Goal: Obtain resource: Download file/media

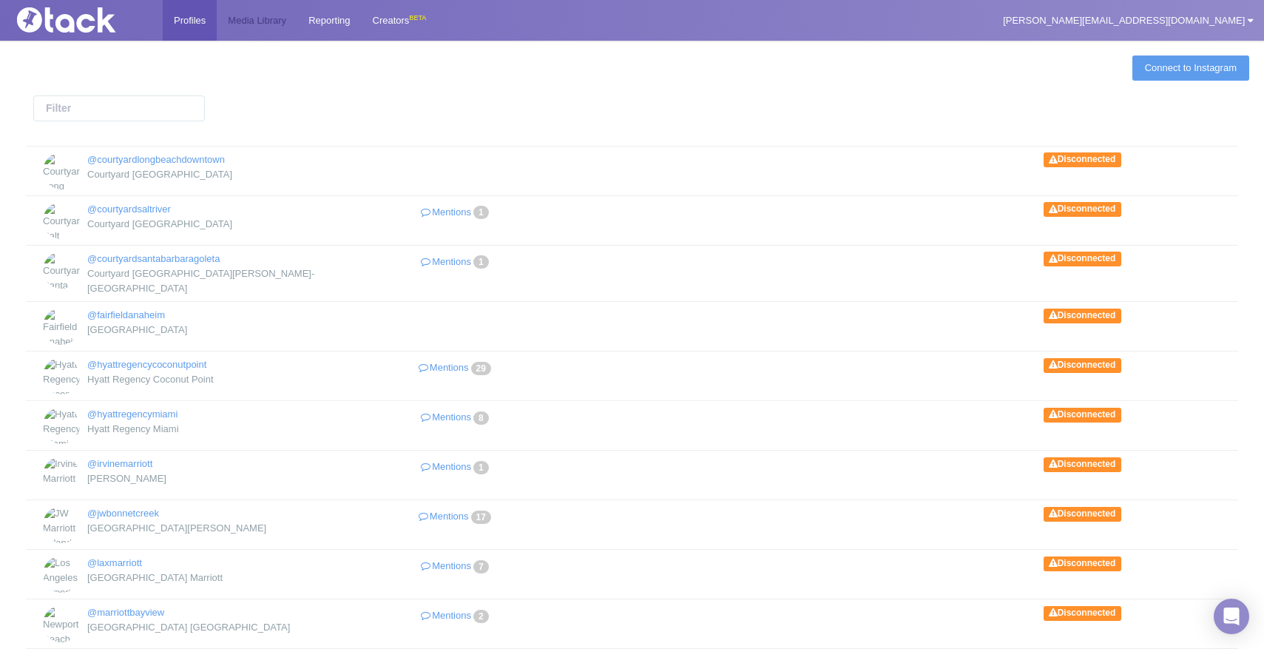
click at [254, 22] on link "Media Library" at bounding box center [257, 20] width 81 height 41
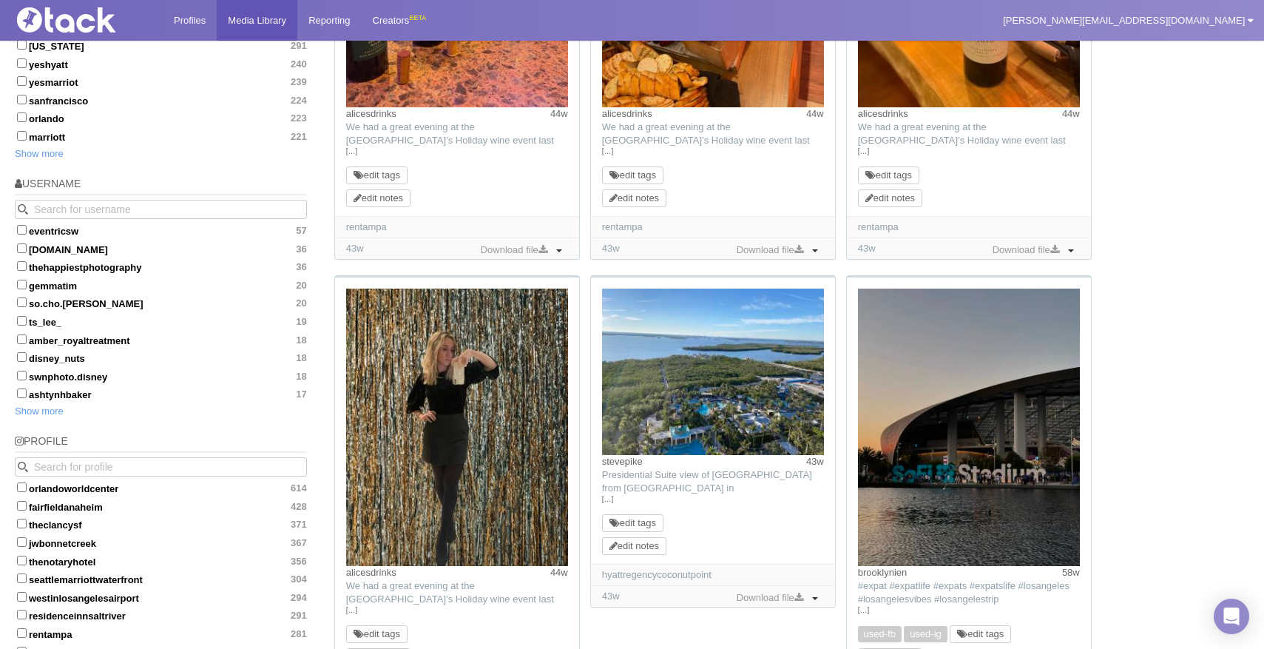
scroll to position [979, 0]
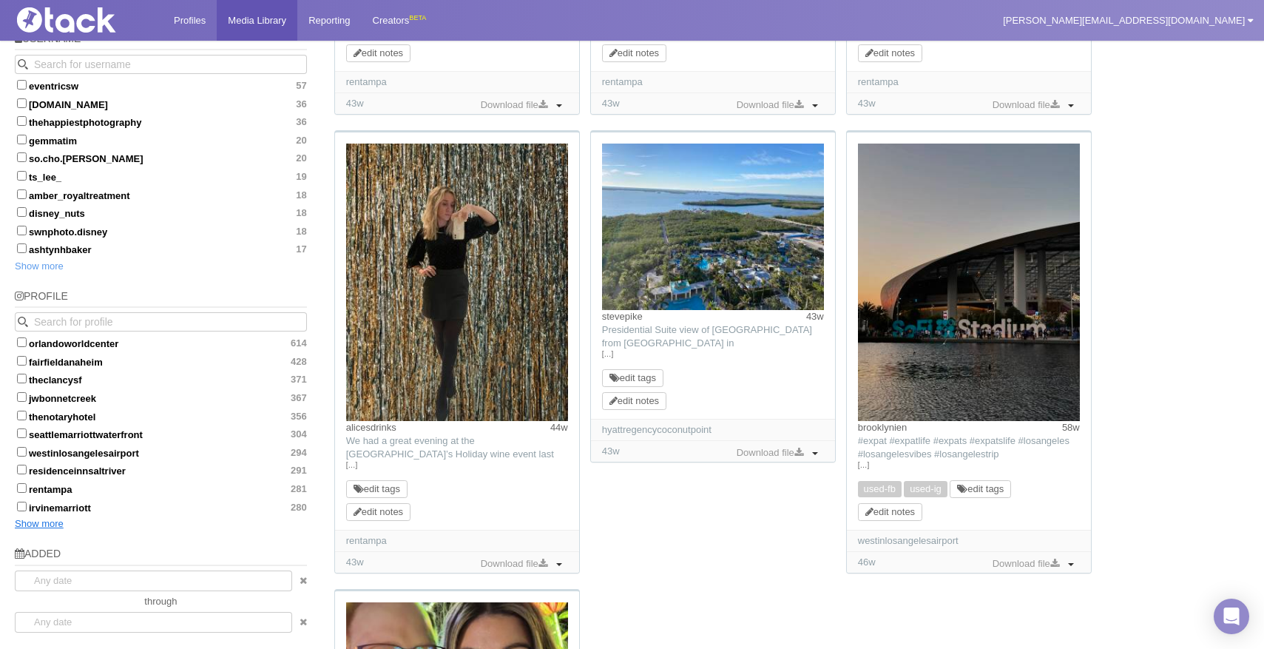
click at [57, 518] on link "Show more" at bounding box center [39, 523] width 49 height 11
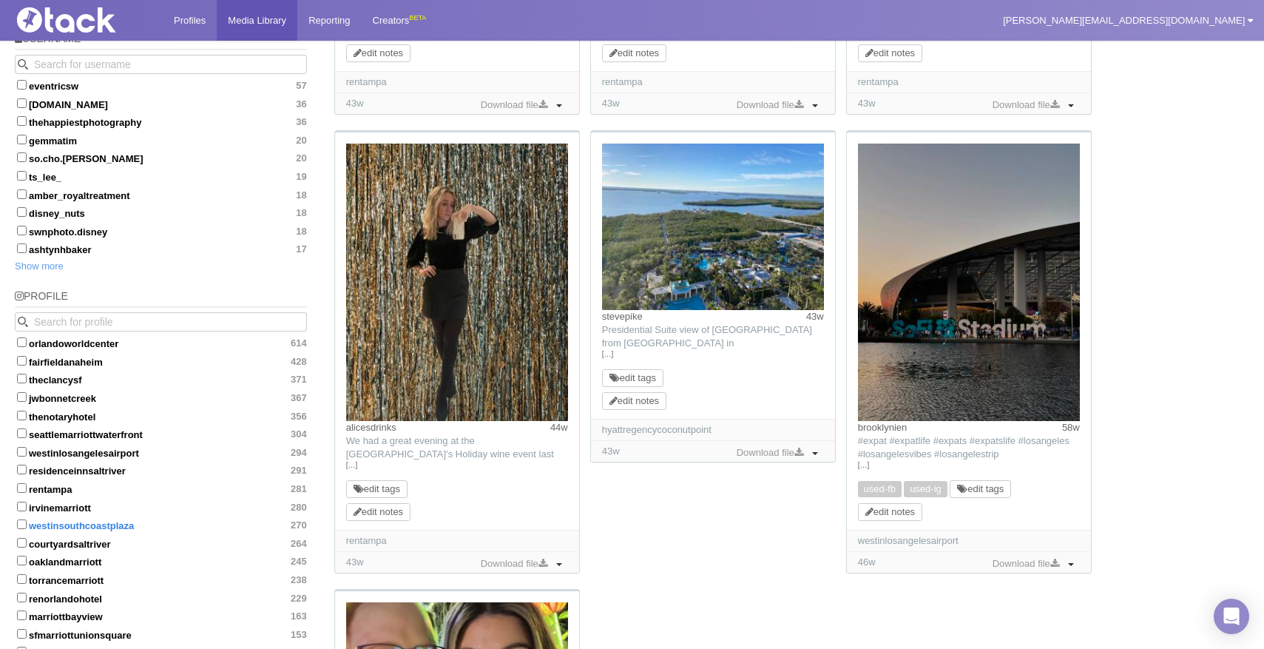
scroll to position [1005, 0]
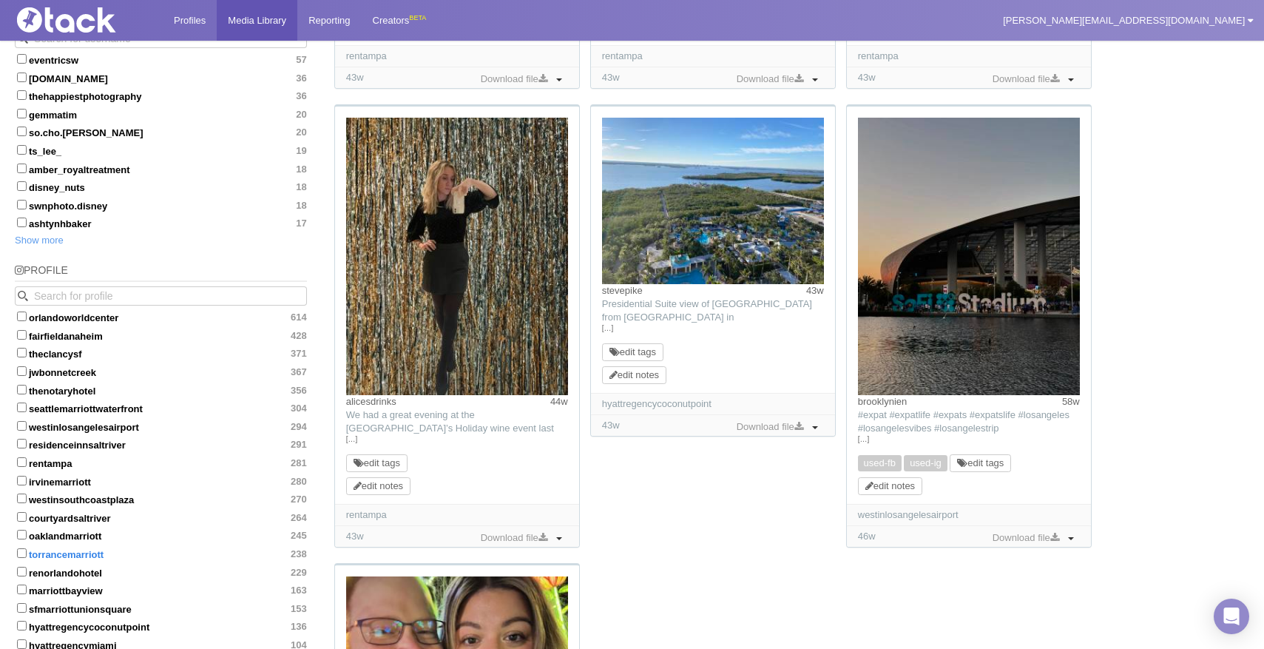
click at [20, 548] on input "torrancemarriott 238" at bounding box center [22, 553] width 10 height 10
checkbox input "true"
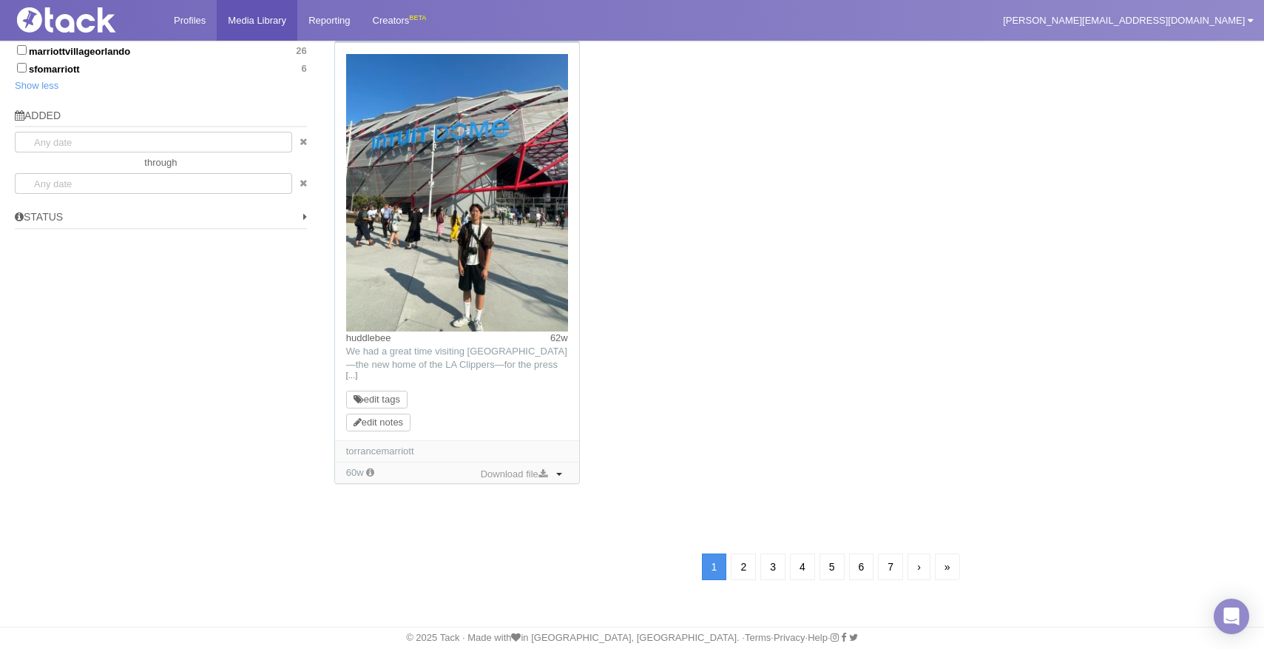
scroll to position [1562, 0]
click at [738, 572] on link "2" at bounding box center [743, 568] width 25 height 27
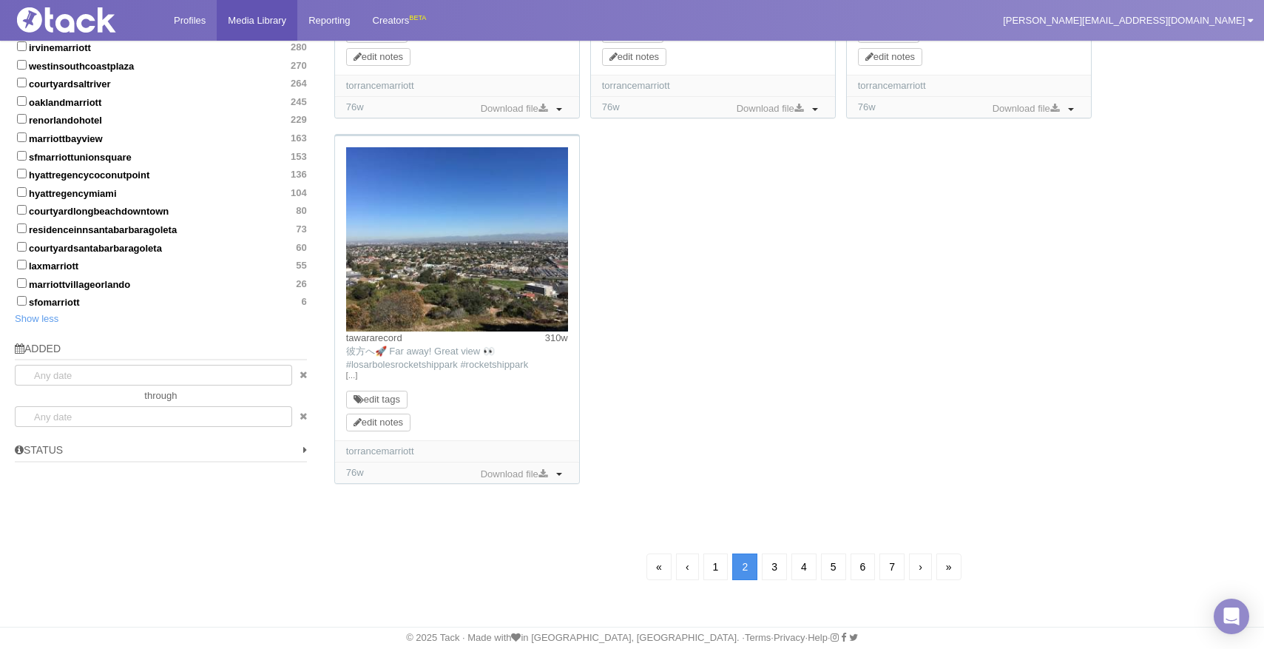
scroll to position [1324, 0]
click at [771, 572] on link "3" at bounding box center [774, 566] width 25 height 27
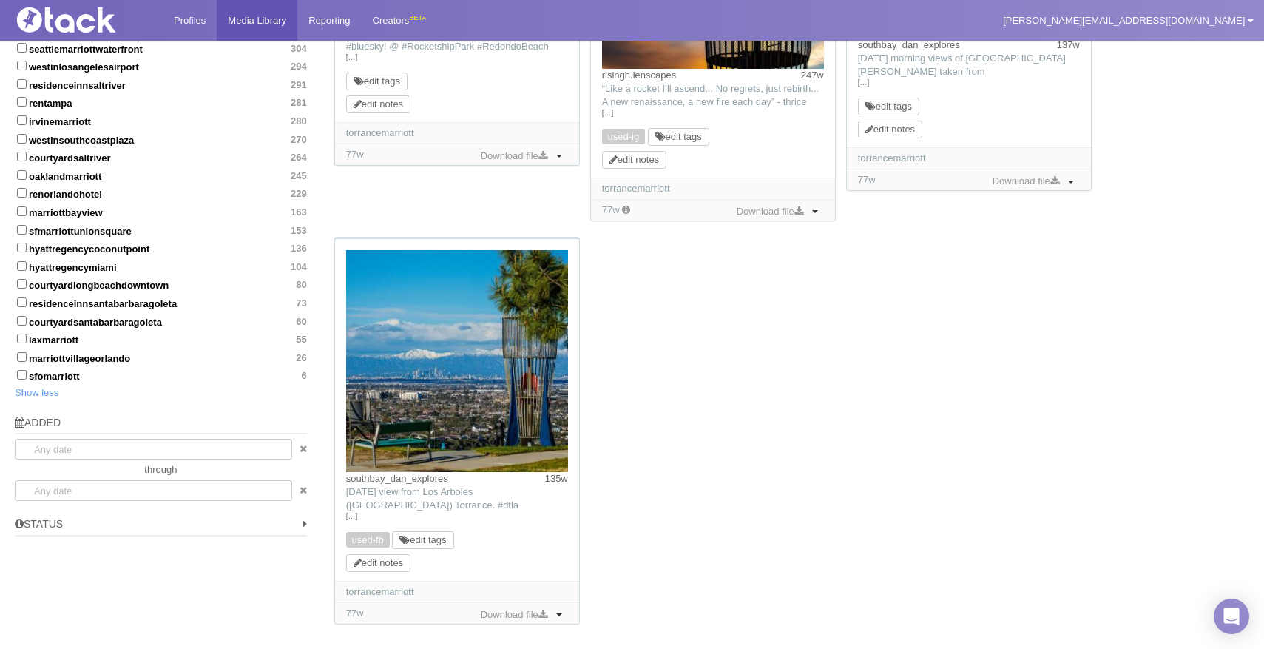
scroll to position [1390, 0]
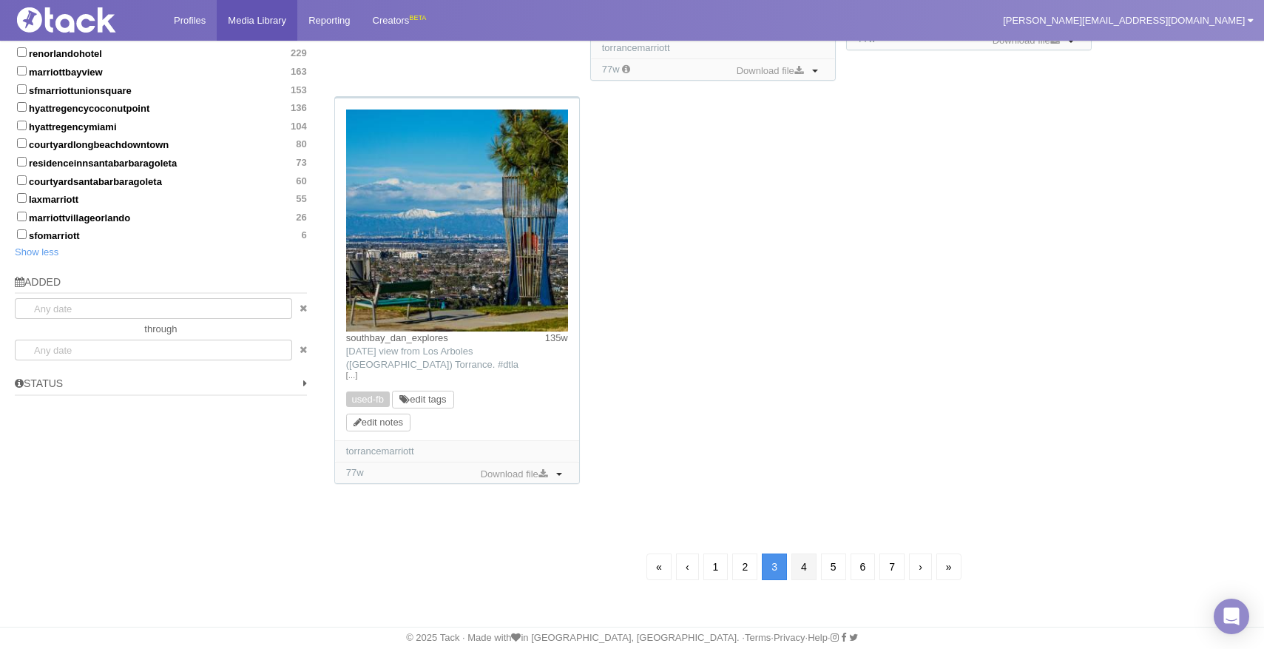
click at [809, 555] on link "4" at bounding box center [803, 566] width 25 height 27
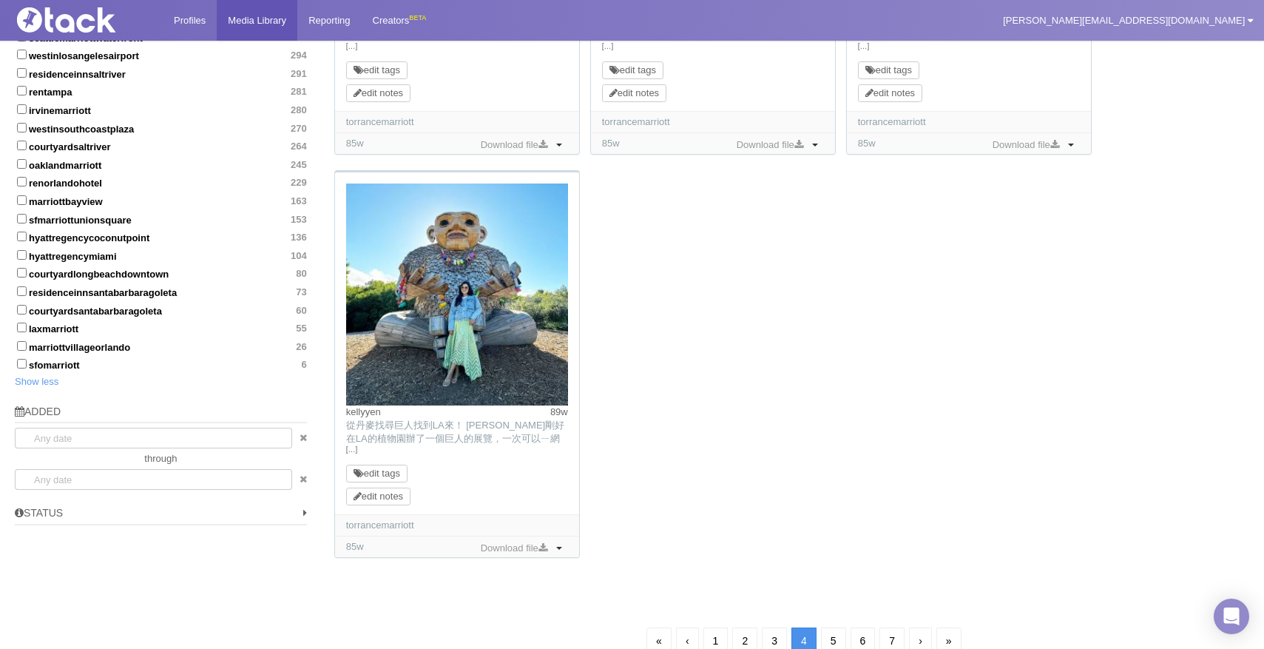
scroll to position [1334, 0]
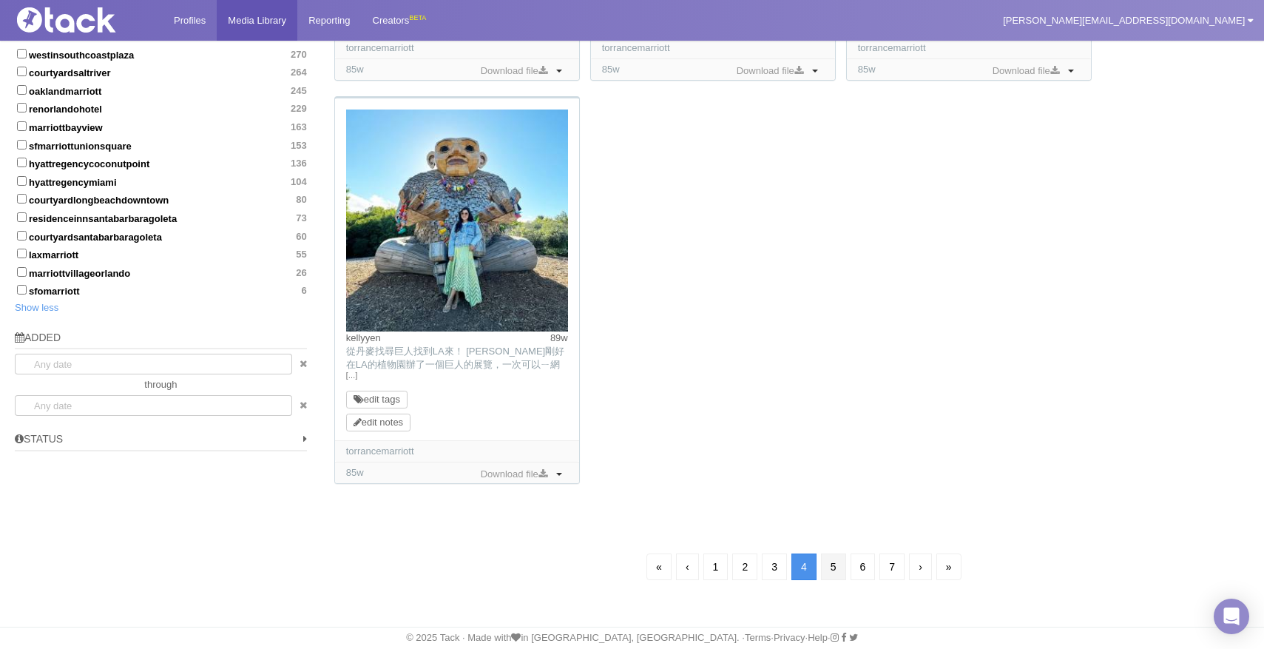
click at [830, 568] on link "5" at bounding box center [833, 566] width 25 height 27
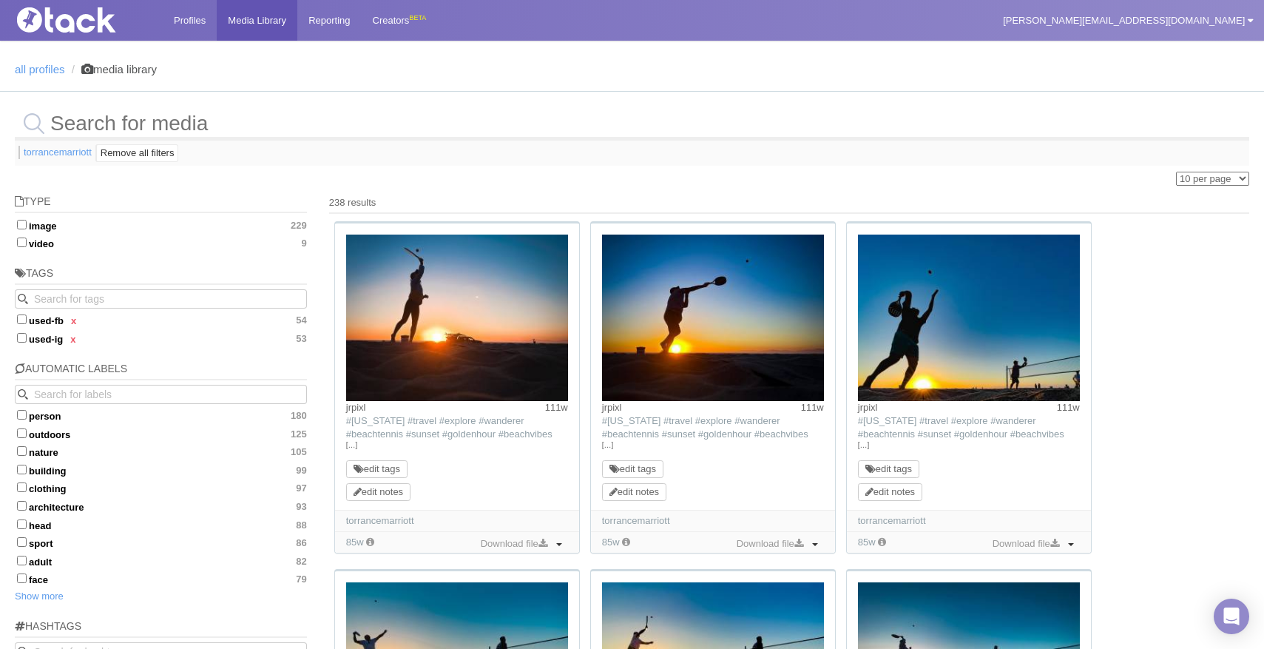
click at [807, 405] on time "111w" at bounding box center [812, 407] width 23 height 13
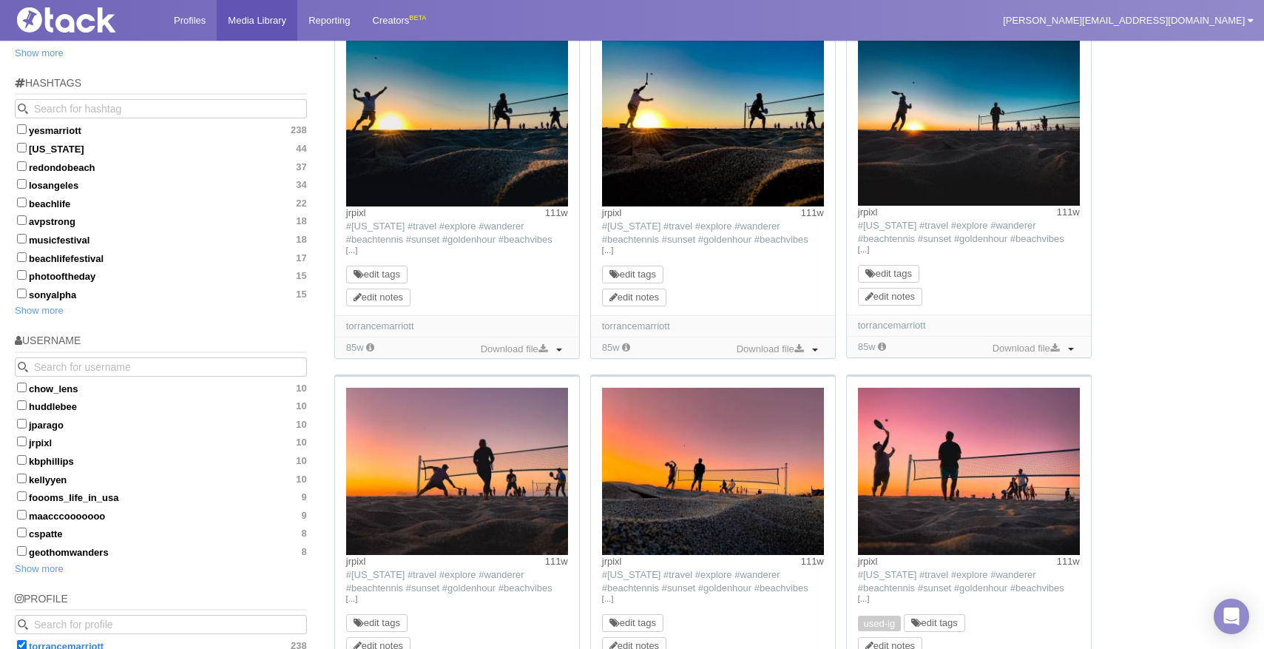
scroll to position [556, 0]
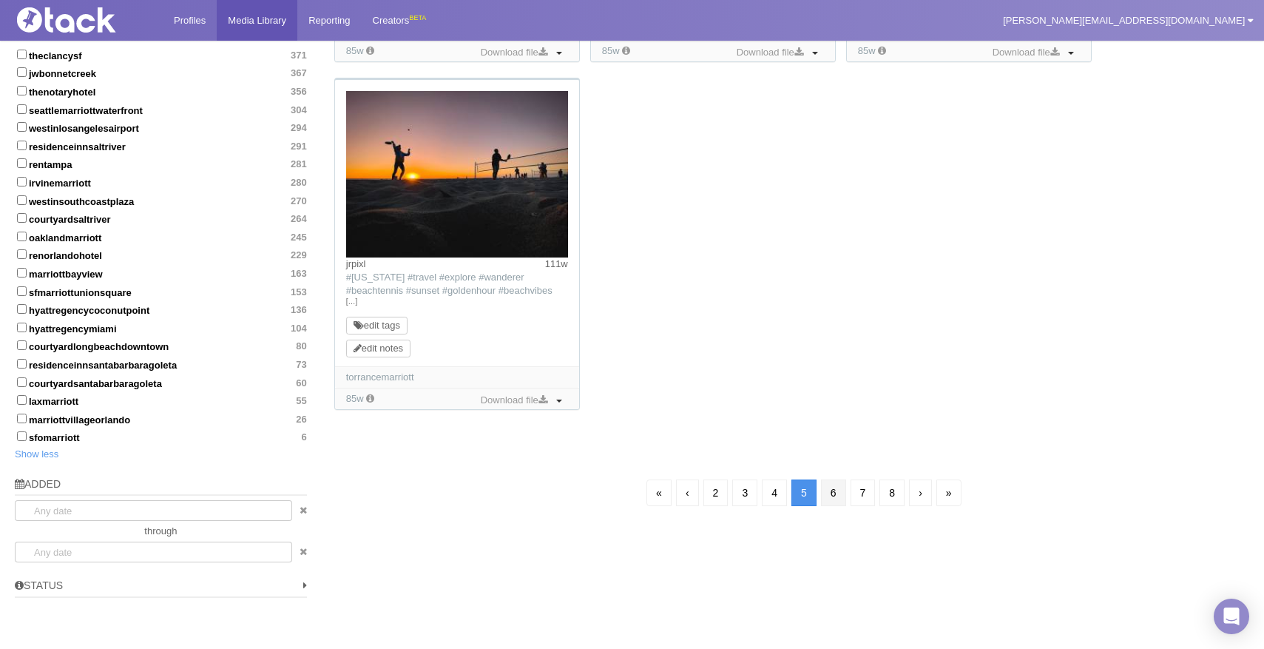
click at [837, 504] on link "6" at bounding box center [833, 492] width 25 height 27
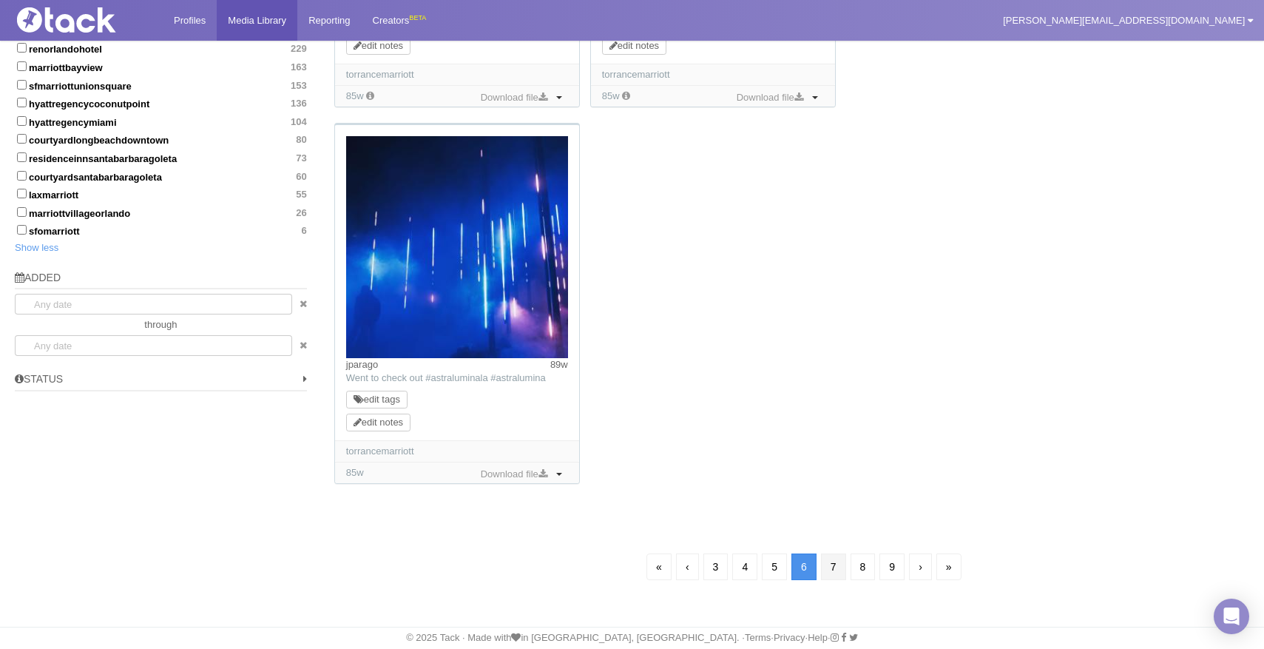
click at [833, 562] on link "7" at bounding box center [833, 566] width 25 height 27
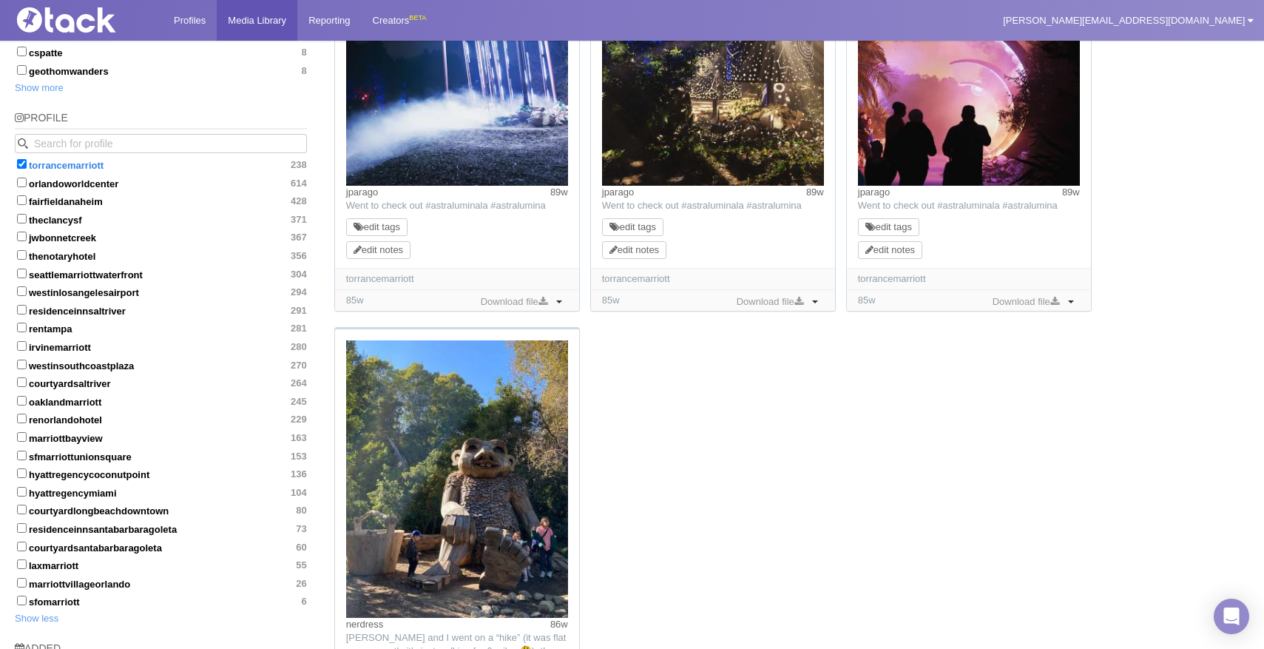
scroll to position [1029, 0]
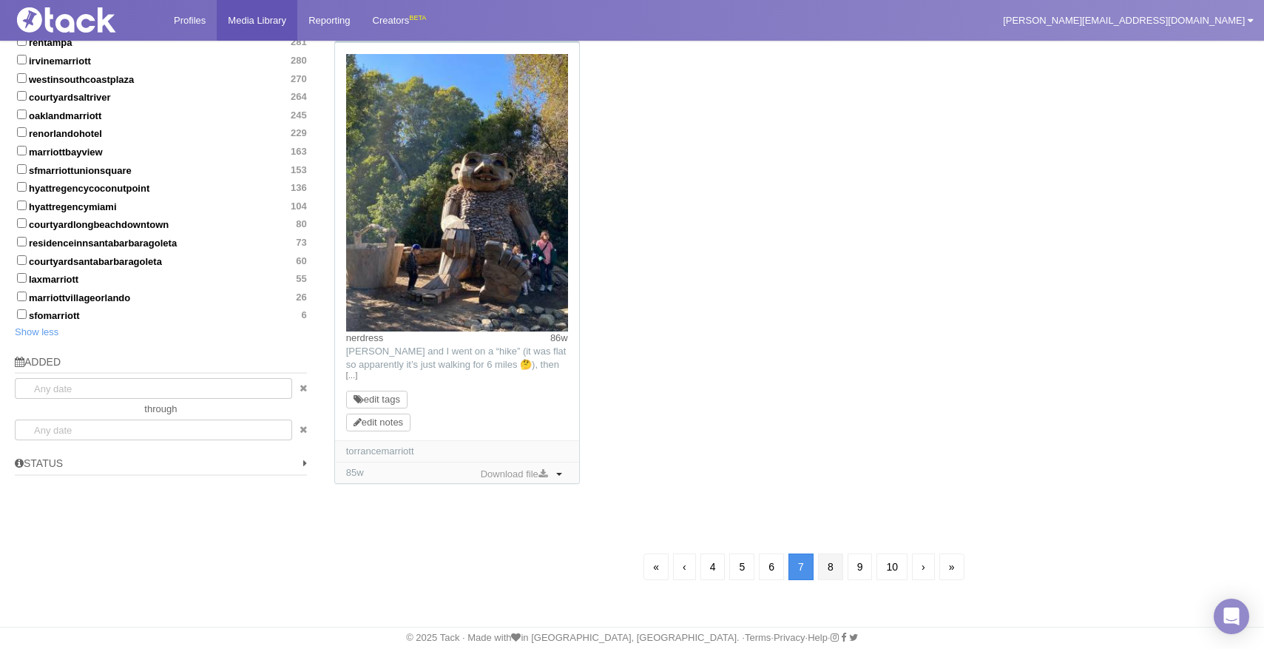
click at [826, 567] on link "8" at bounding box center [830, 566] width 25 height 27
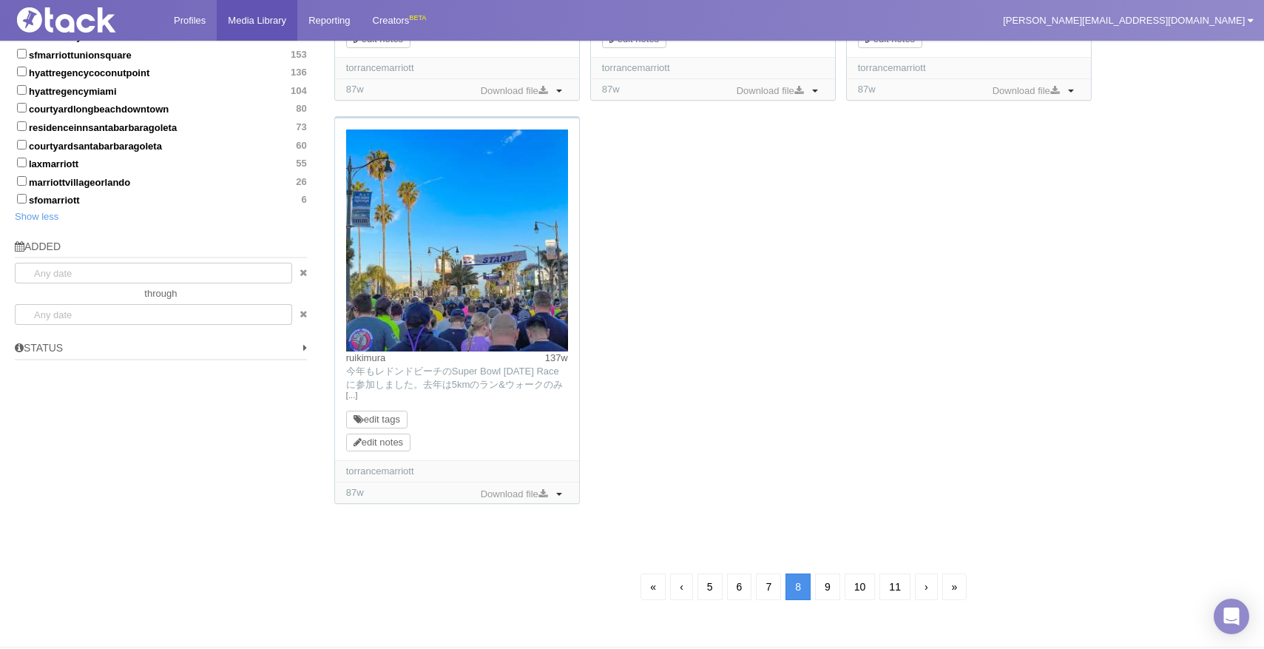
scroll to position [1445, 0]
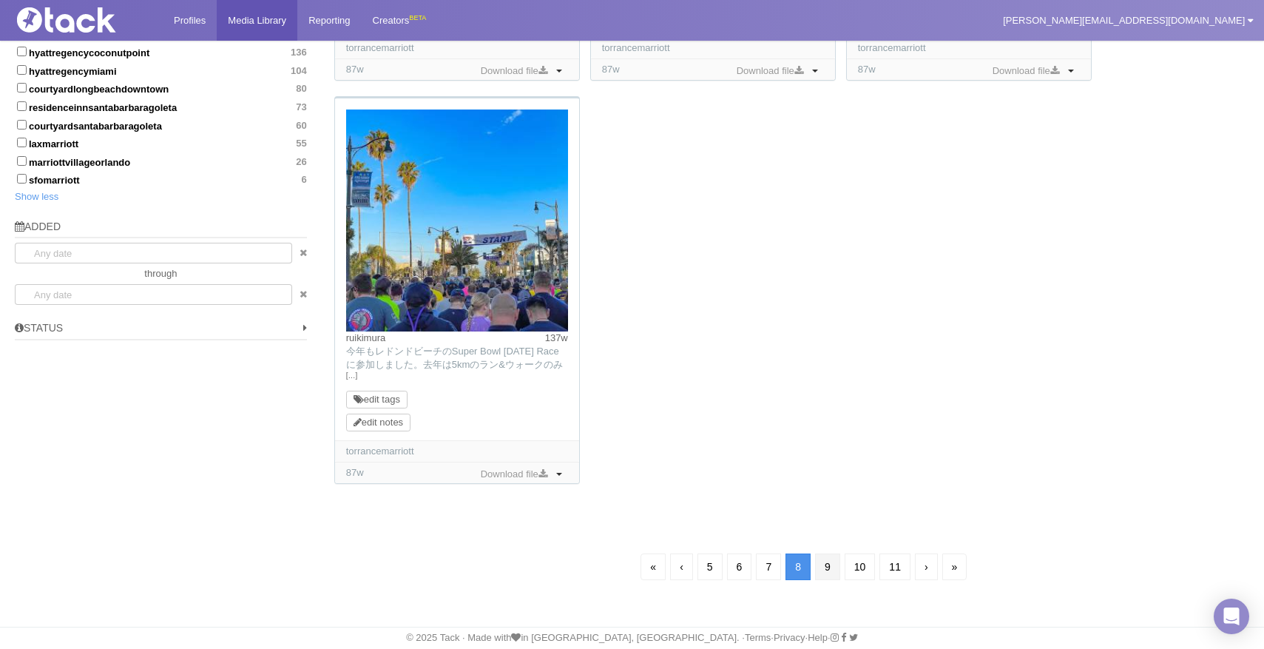
click at [828, 571] on link "9" at bounding box center [827, 566] width 25 height 27
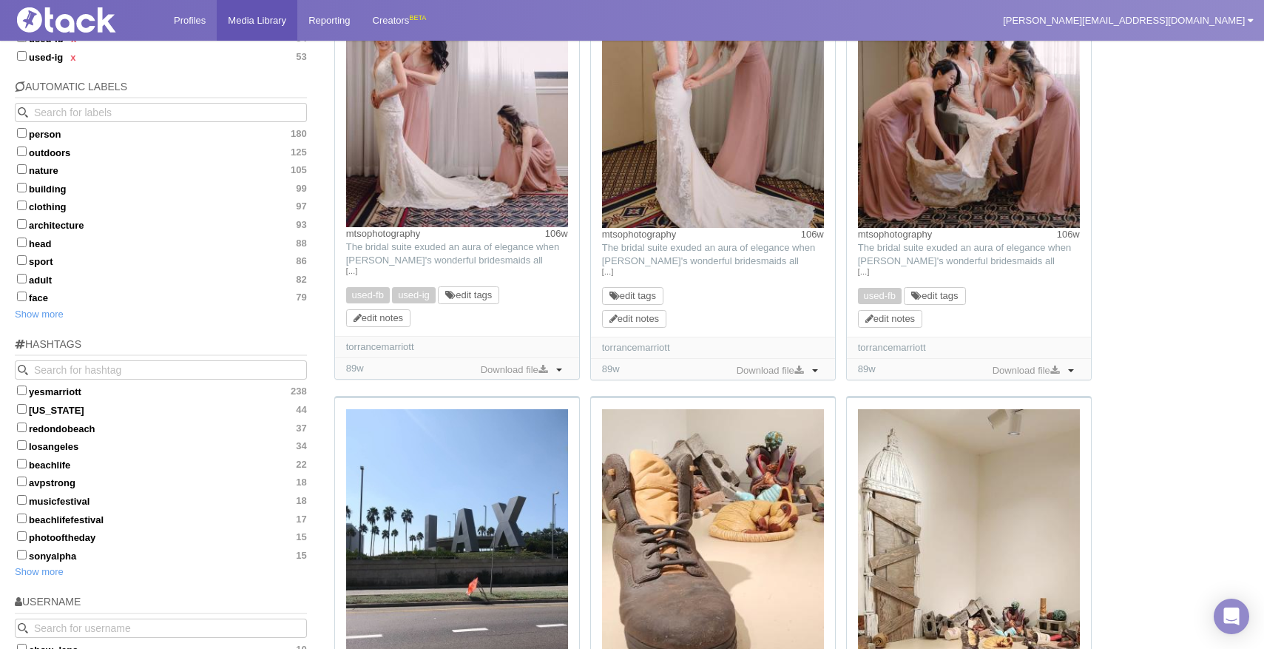
scroll to position [436, 0]
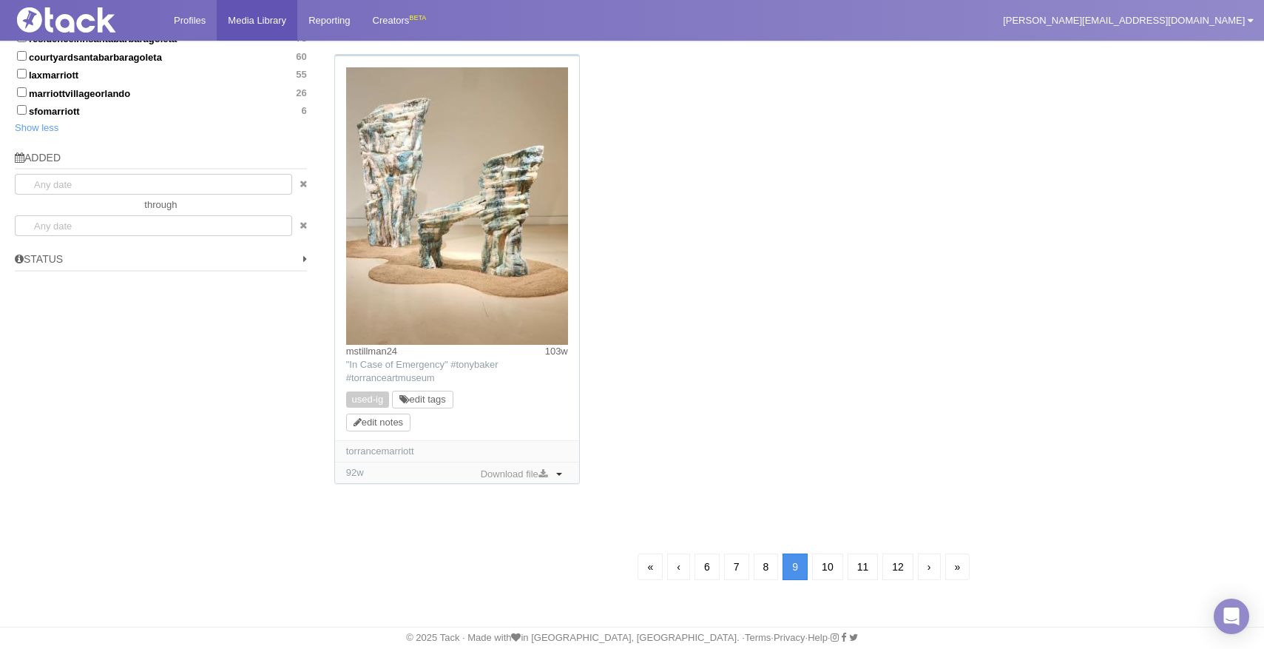
click at [828, 571] on link "10" at bounding box center [827, 566] width 31 height 27
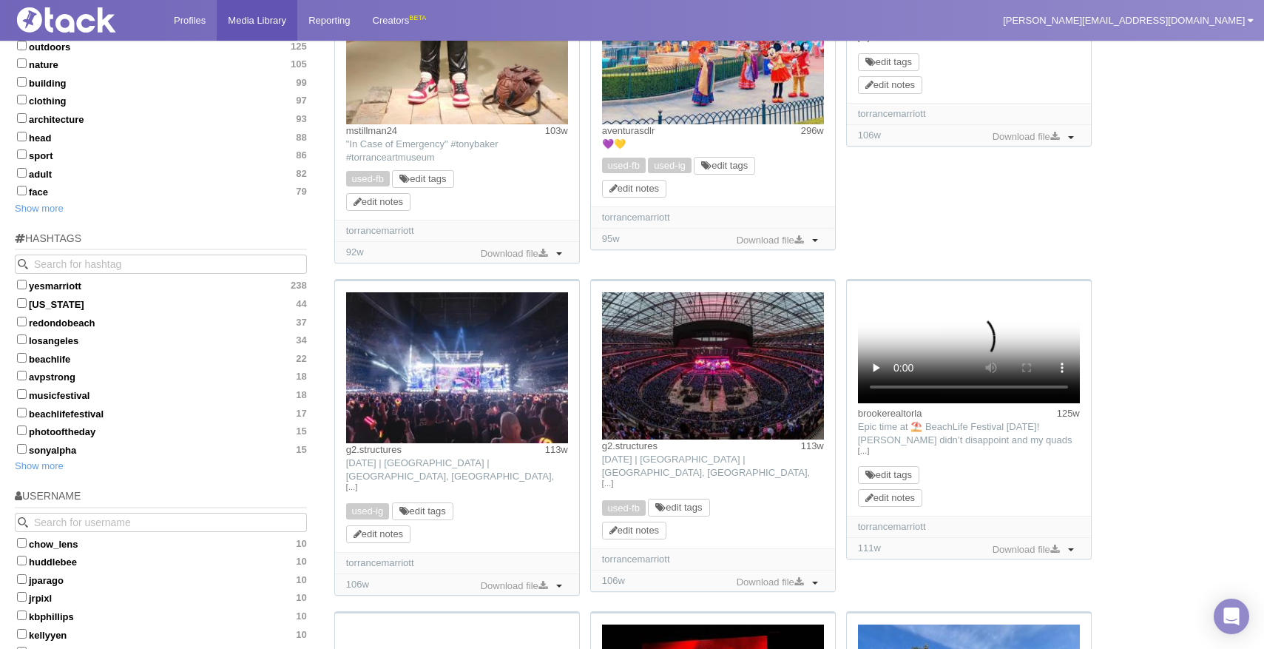
scroll to position [436, 0]
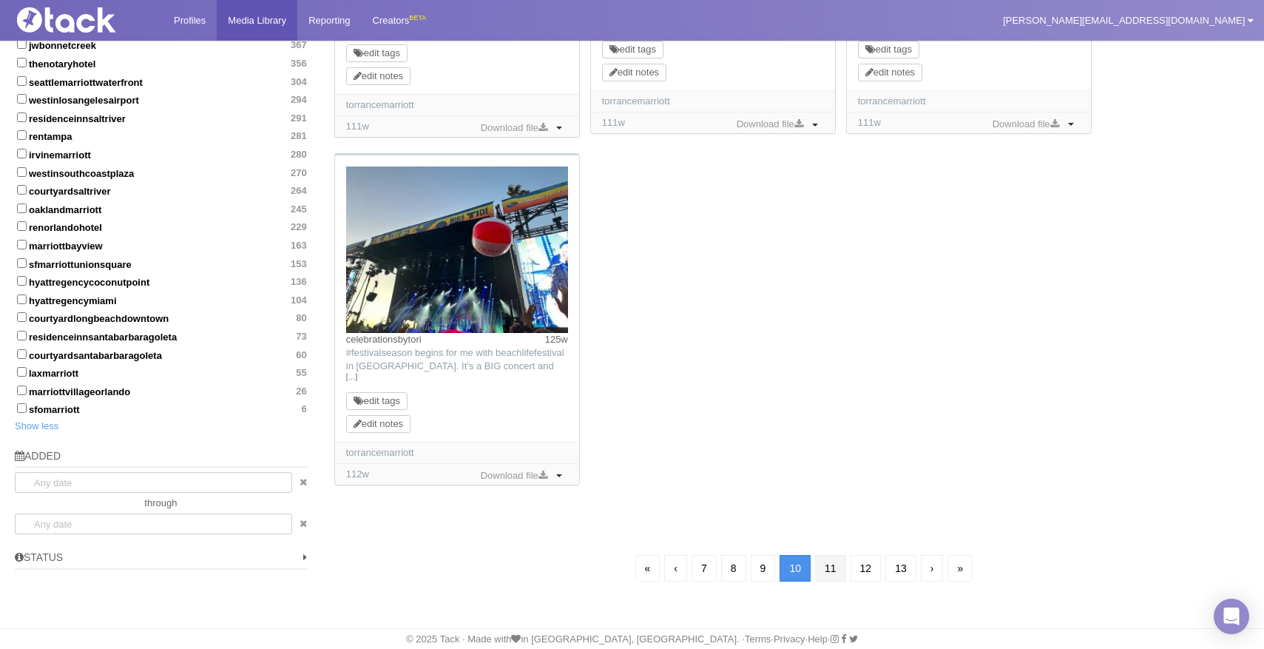
click at [827, 570] on link "11" at bounding box center [830, 568] width 31 height 27
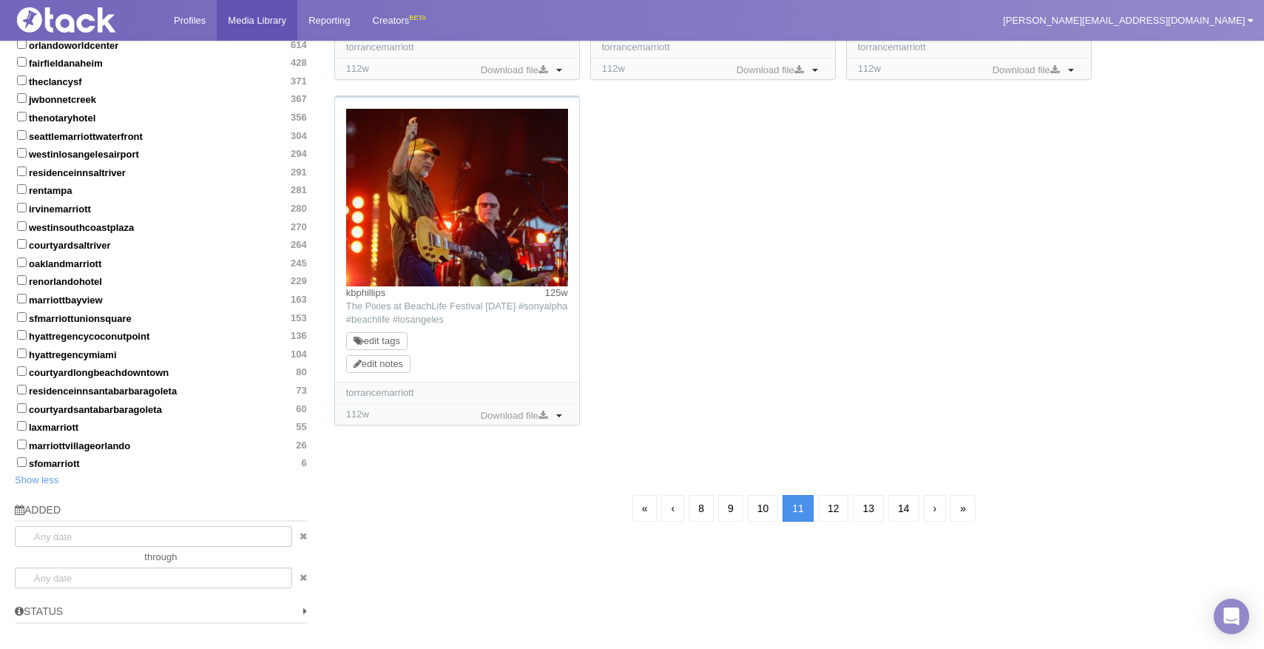
scroll to position [1174, 0]
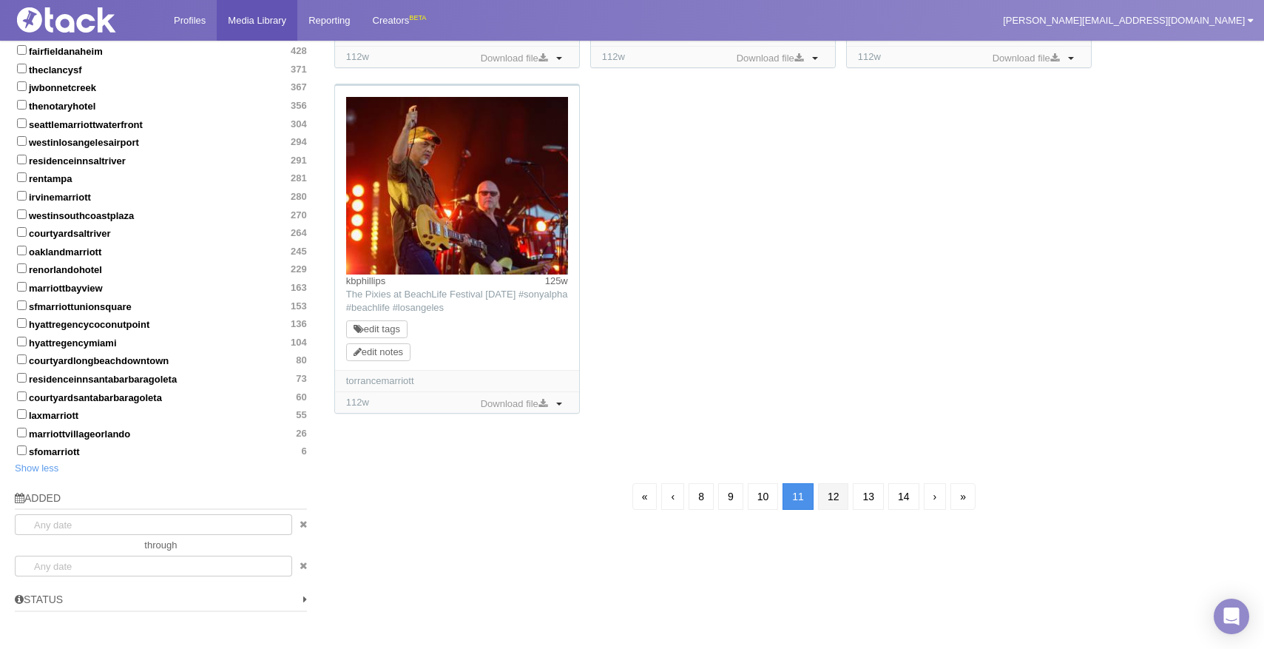
click at [834, 497] on link "12" at bounding box center [833, 496] width 31 height 27
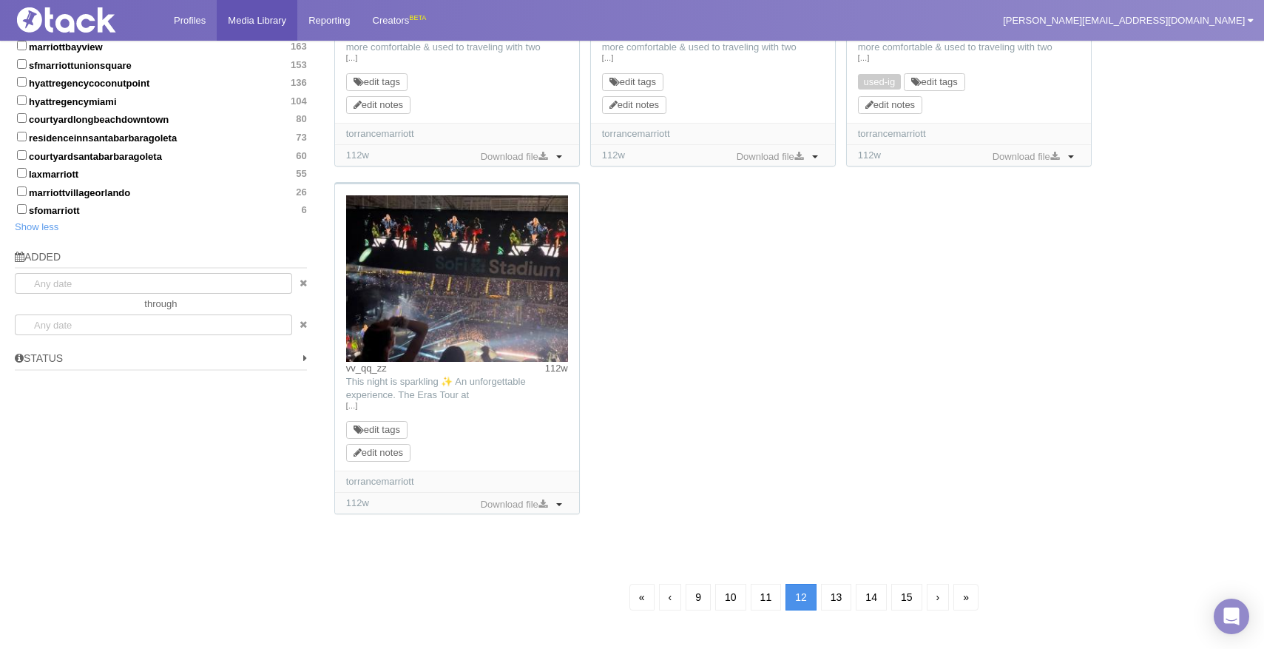
scroll to position [1445, 0]
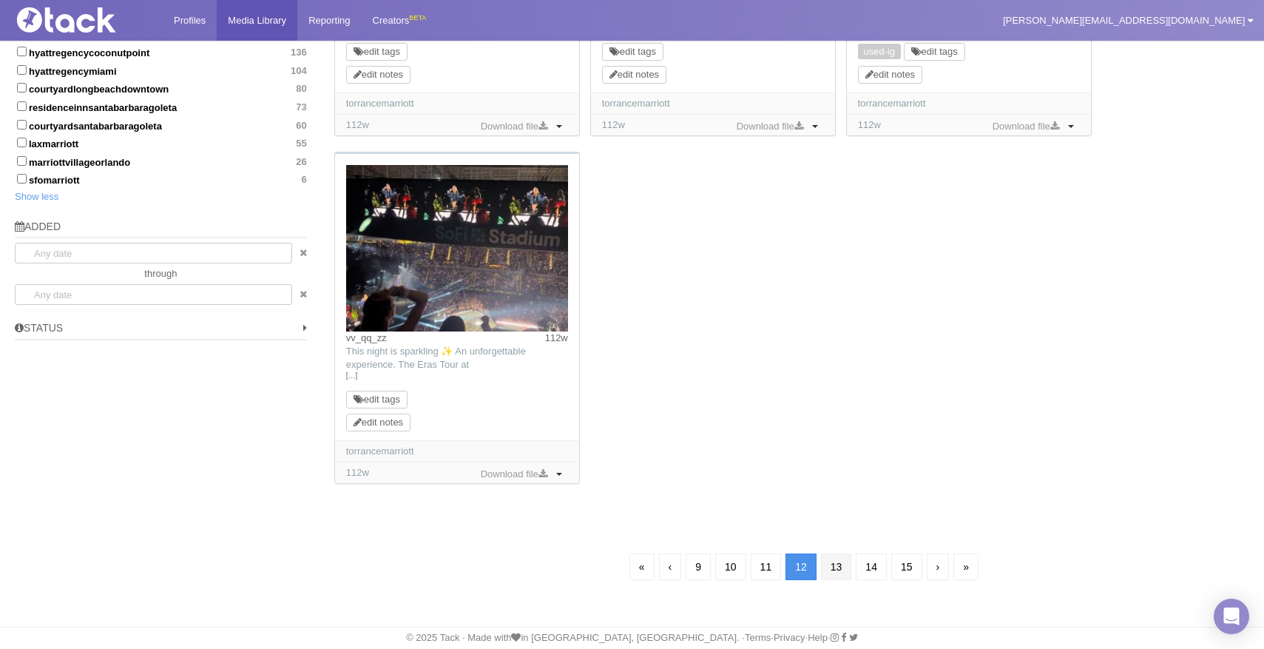
click at [838, 569] on link "13" at bounding box center [836, 566] width 31 height 27
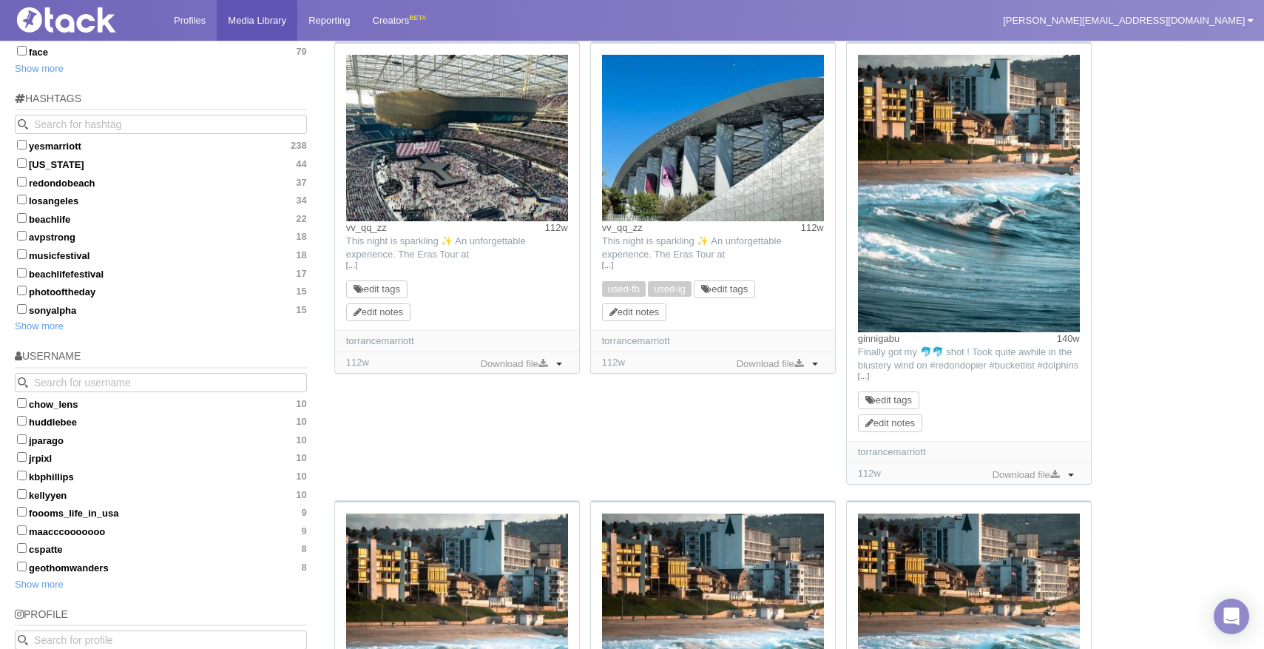
scroll to position [530, 0]
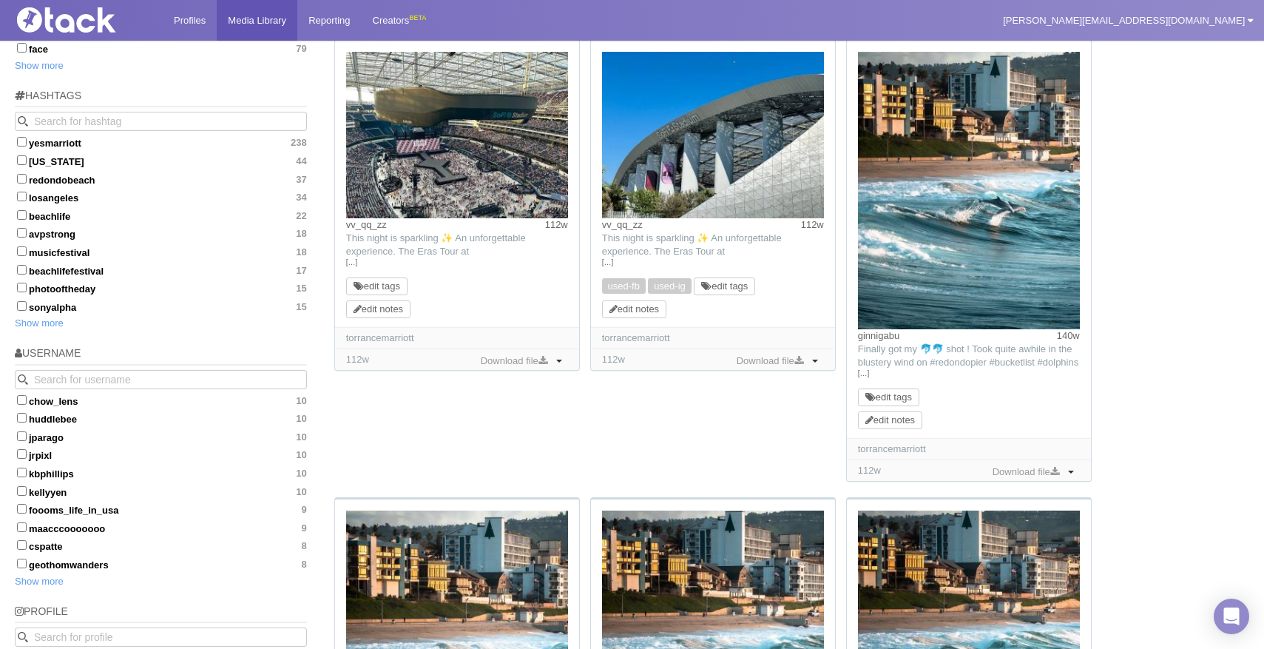
click at [1063, 338] on time "140w" at bounding box center [1068, 335] width 23 height 13
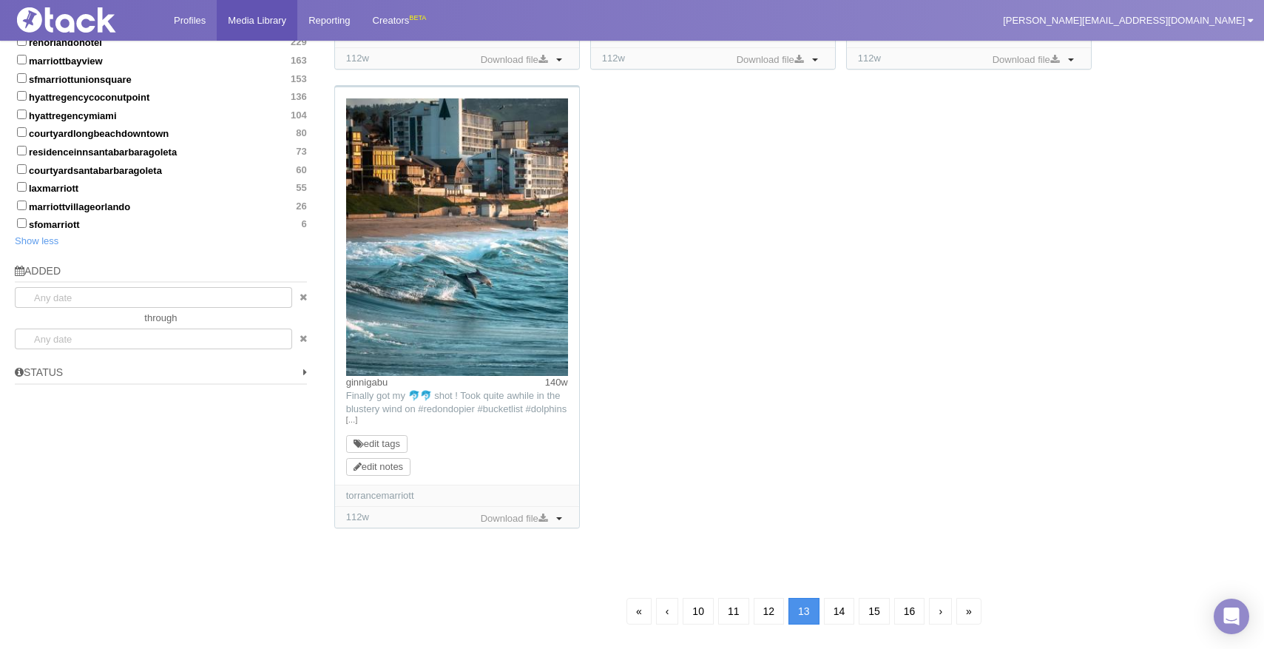
scroll to position [1421, 0]
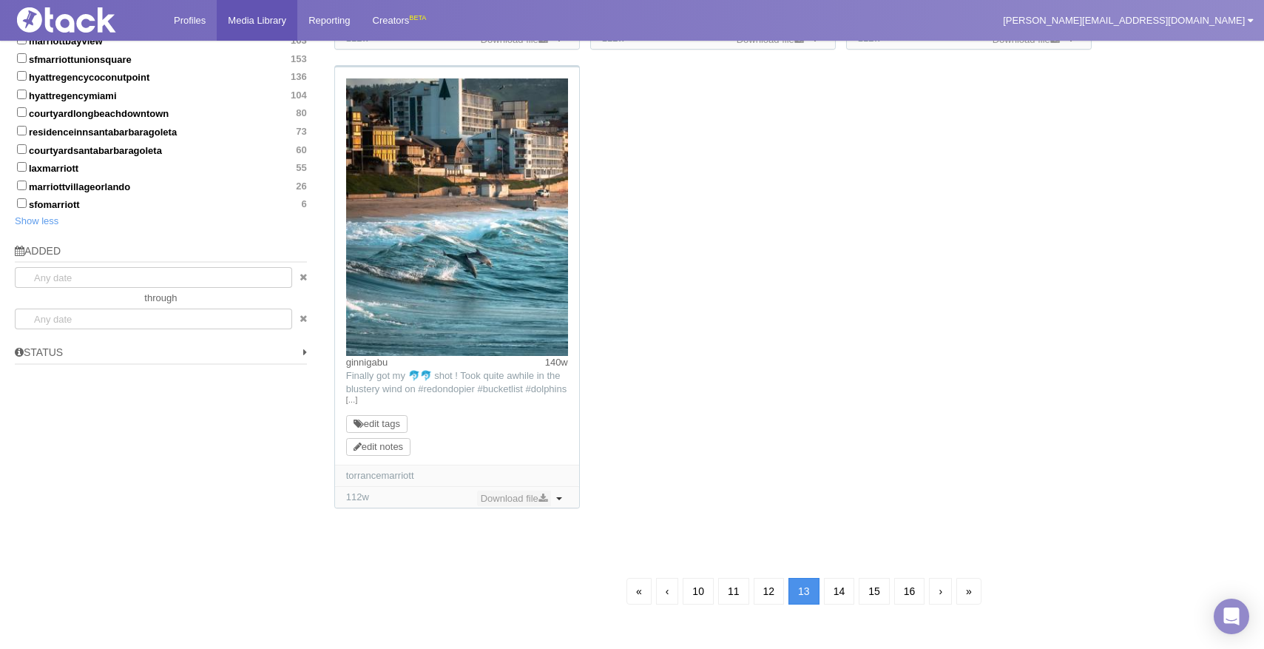
click at [500, 504] on link "Download file" at bounding box center [514, 498] width 74 height 16
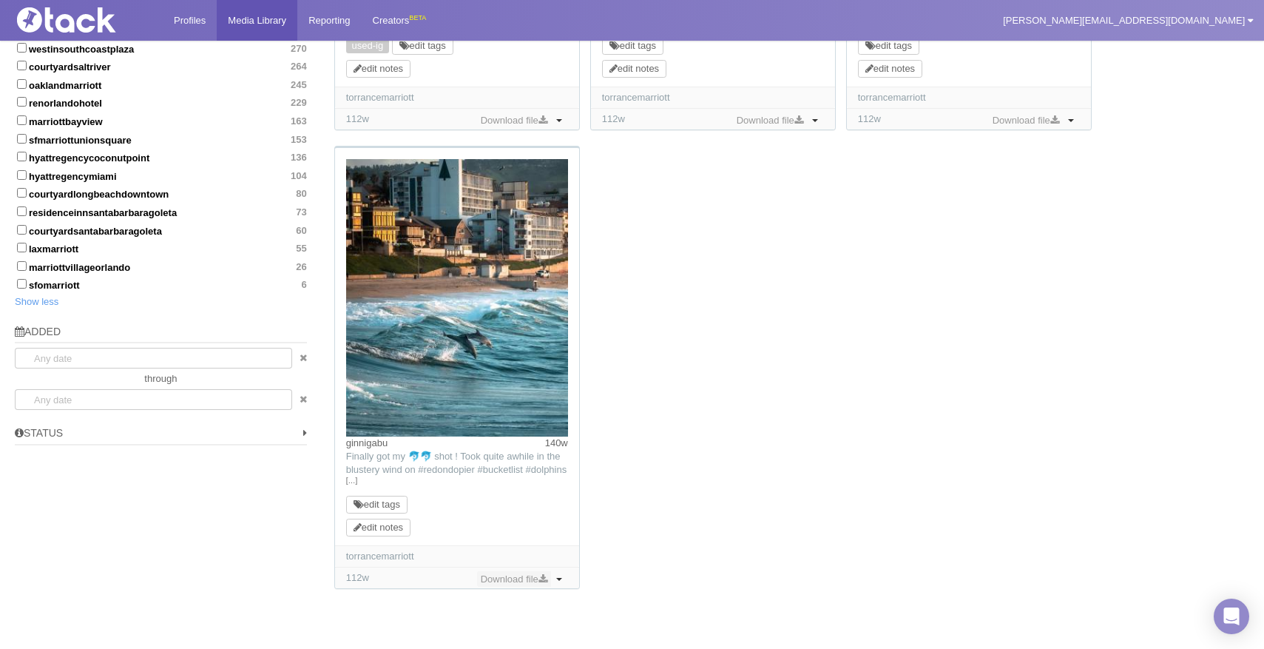
scroll to position [1445, 0]
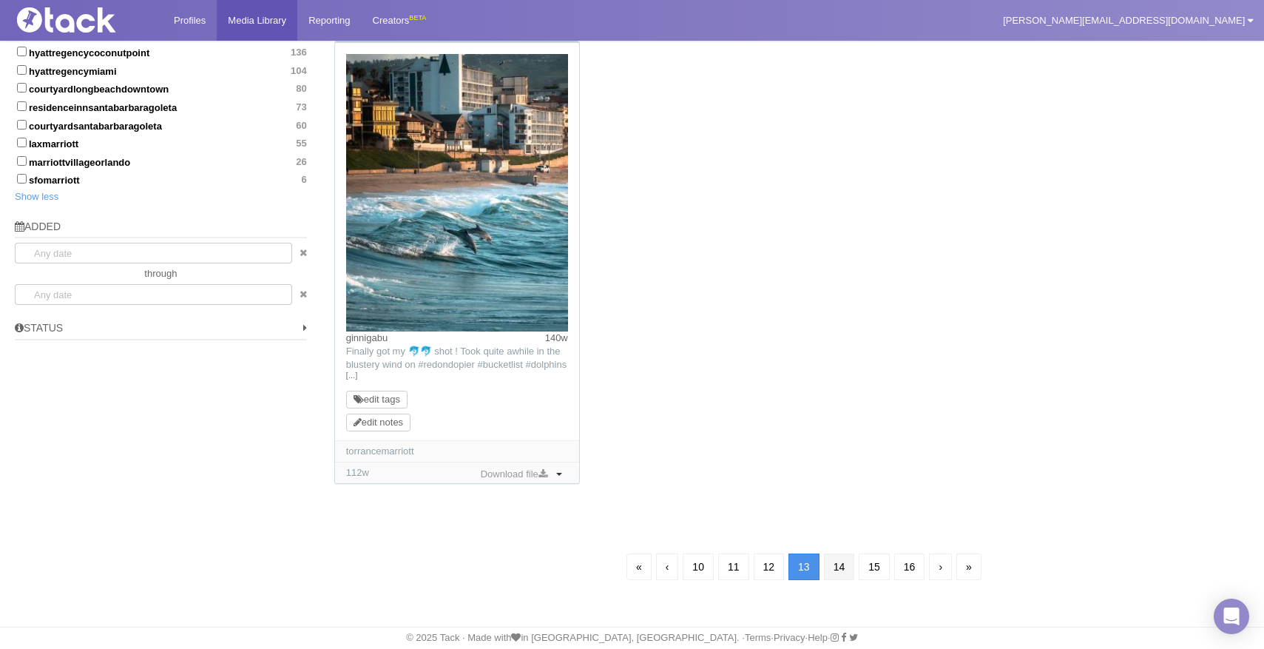
click at [842, 569] on link "14" at bounding box center [839, 566] width 31 height 27
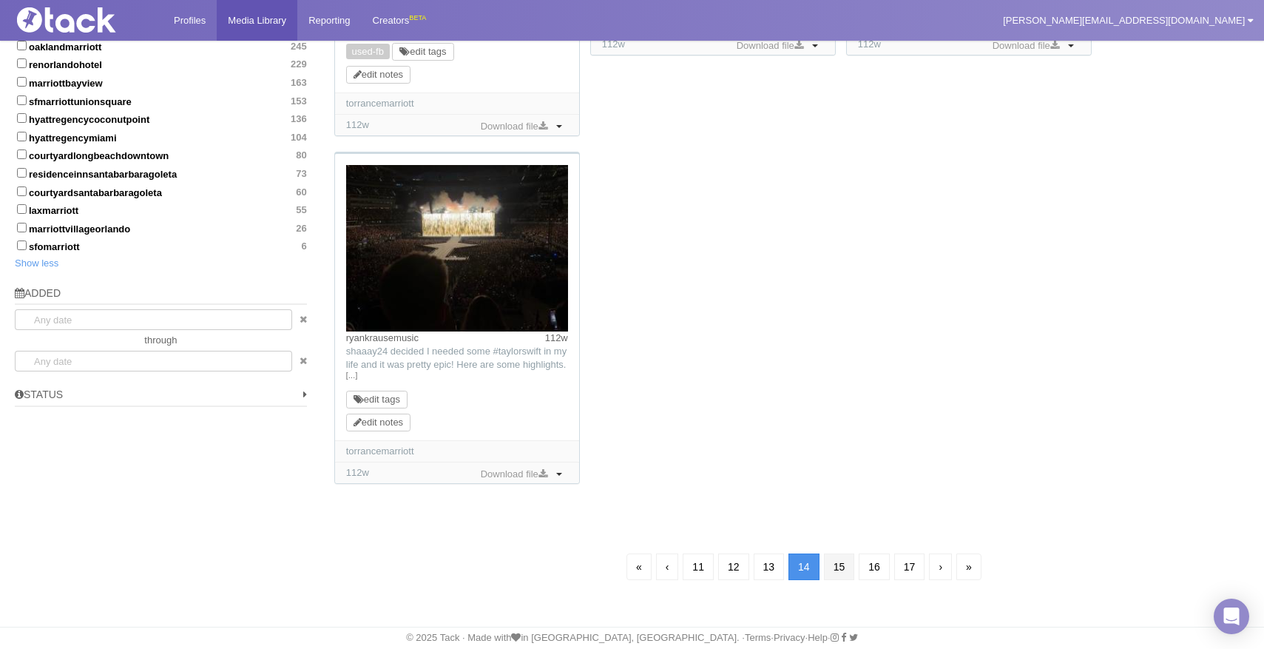
click at [842, 567] on link "15" at bounding box center [839, 566] width 31 height 27
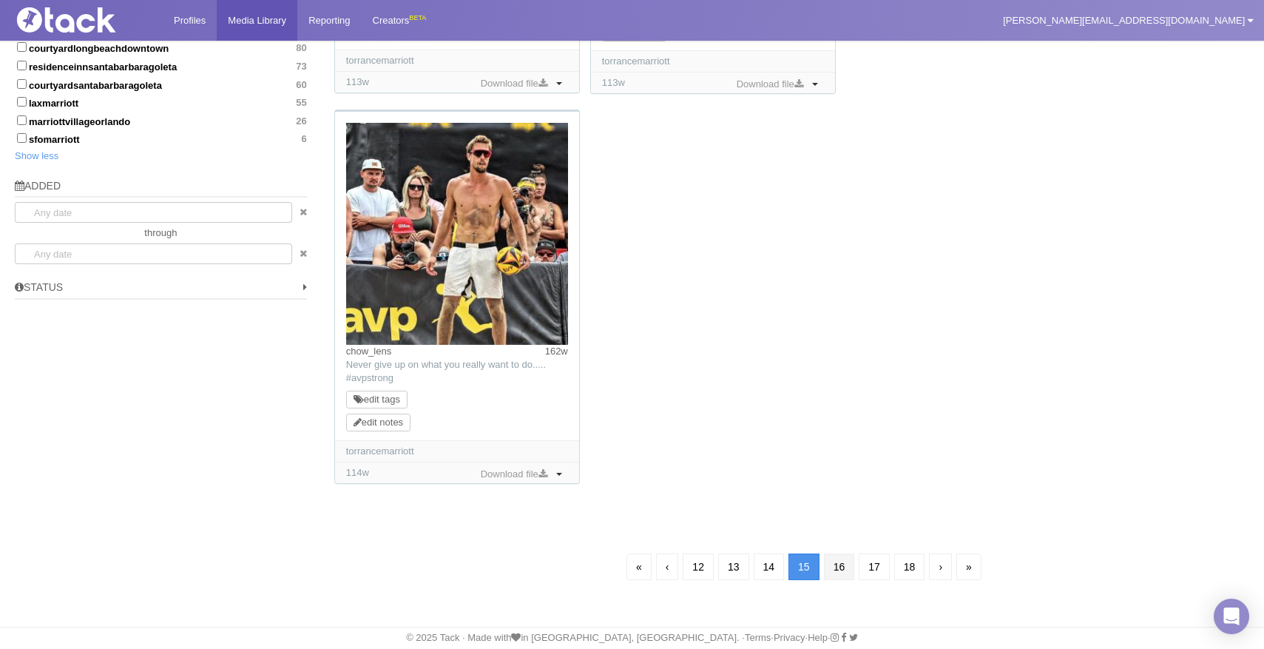
click at [842, 565] on link "16" at bounding box center [839, 566] width 31 height 27
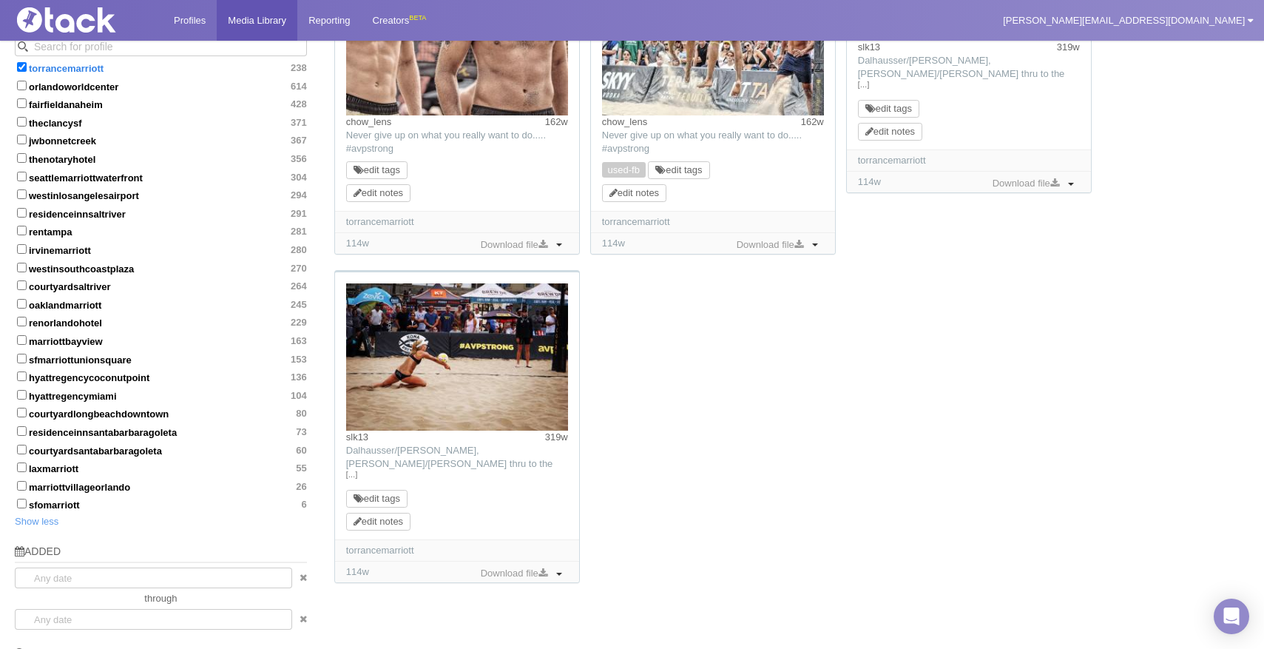
scroll to position [1220, 0]
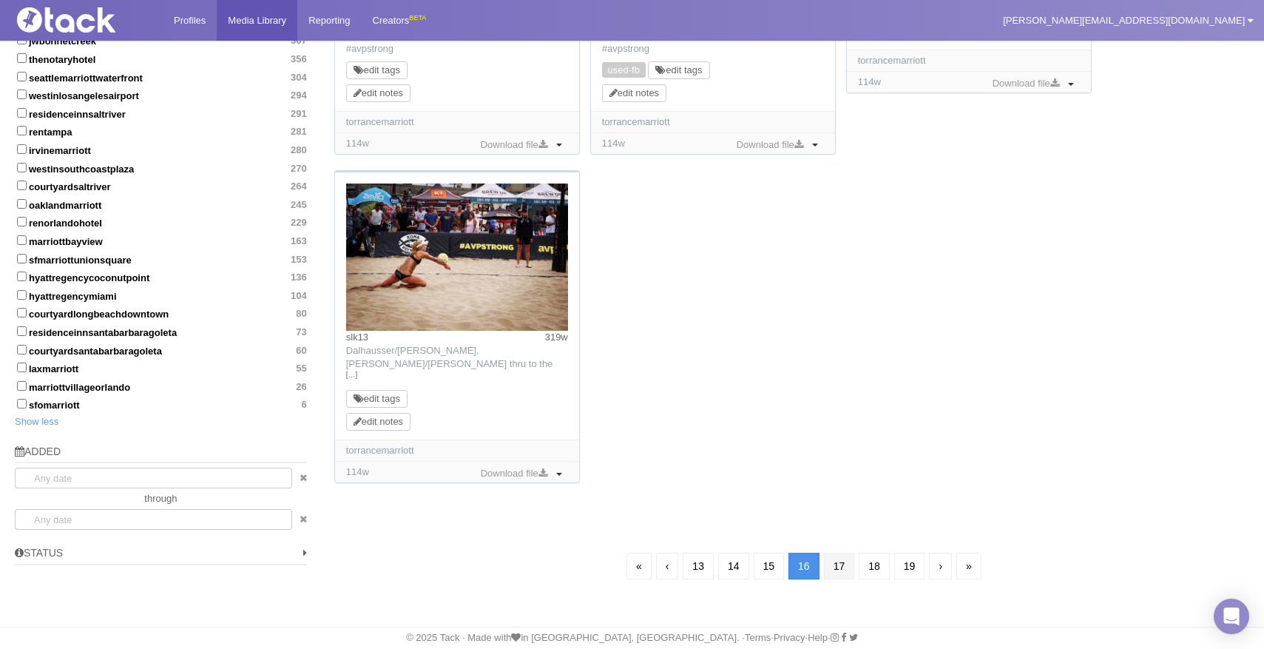
click at [840, 569] on link "17" at bounding box center [839, 565] width 31 height 27
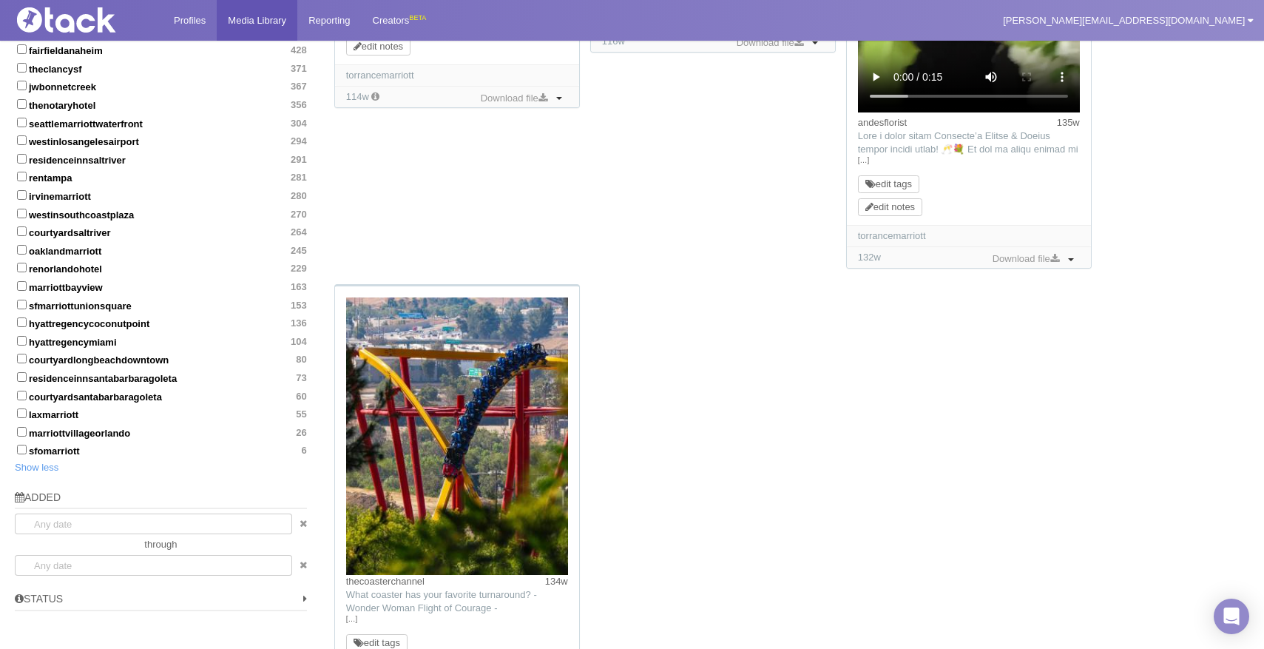
scroll to position [1299, 0]
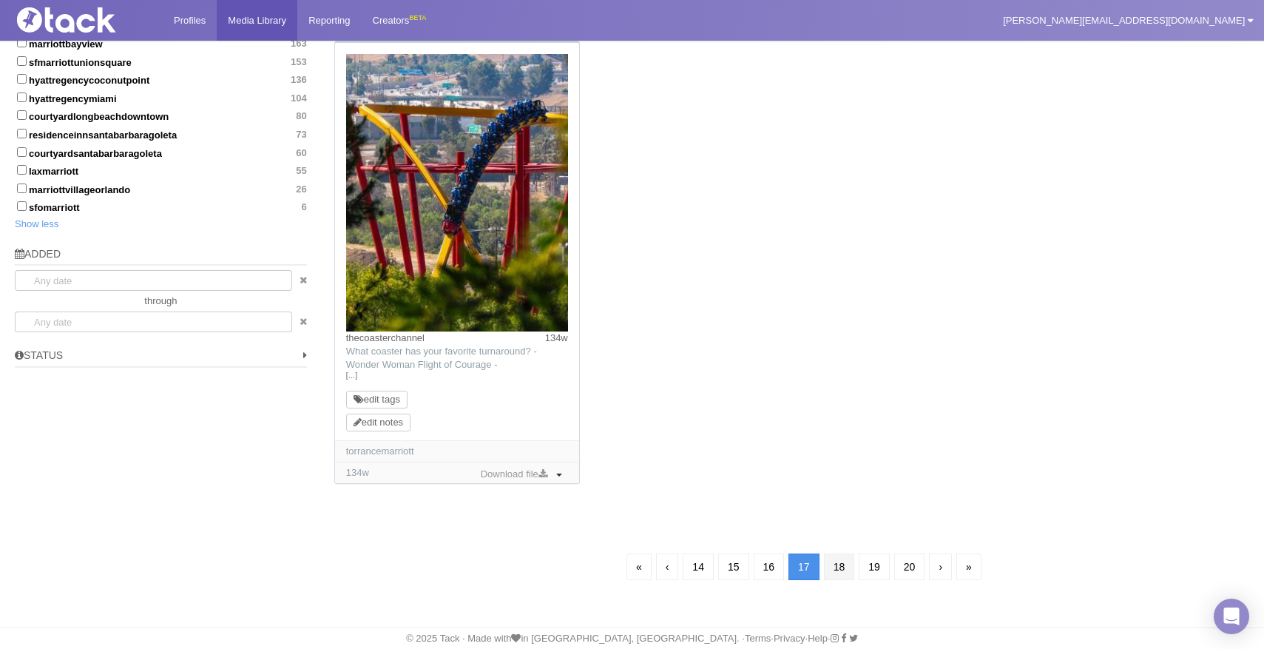
click at [846, 571] on link "18" at bounding box center [839, 566] width 31 height 27
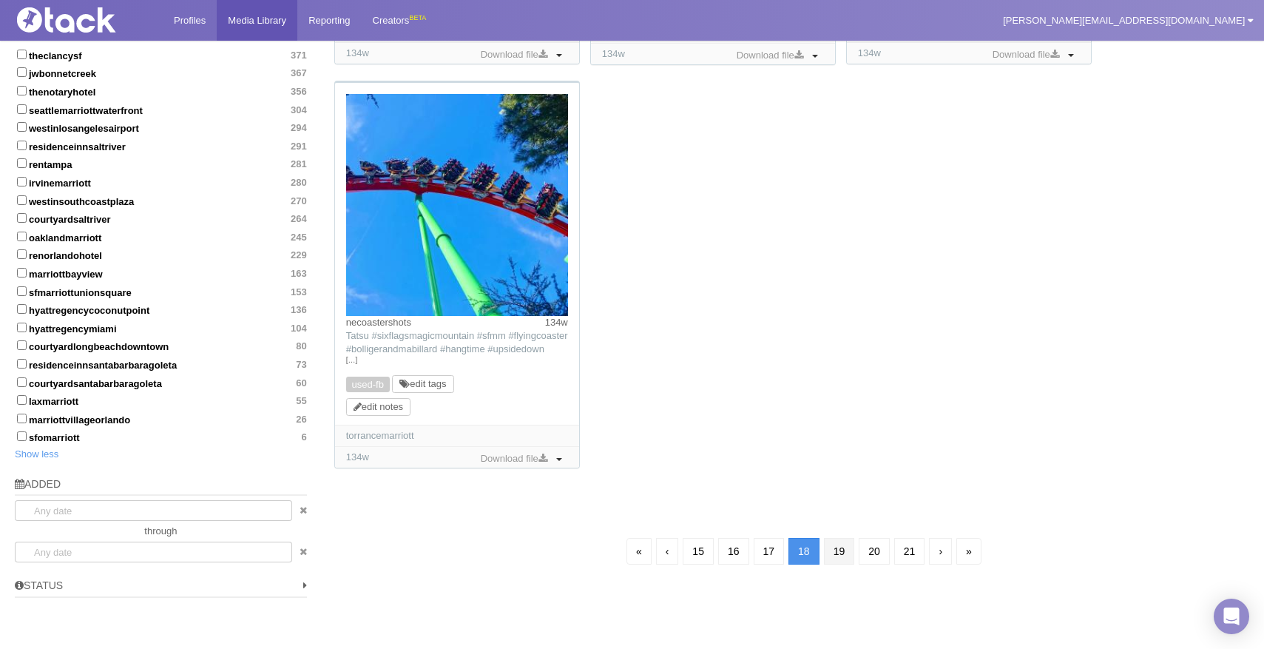
click at [834, 558] on link "19" at bounding box center [839, 551] width 31 height 27
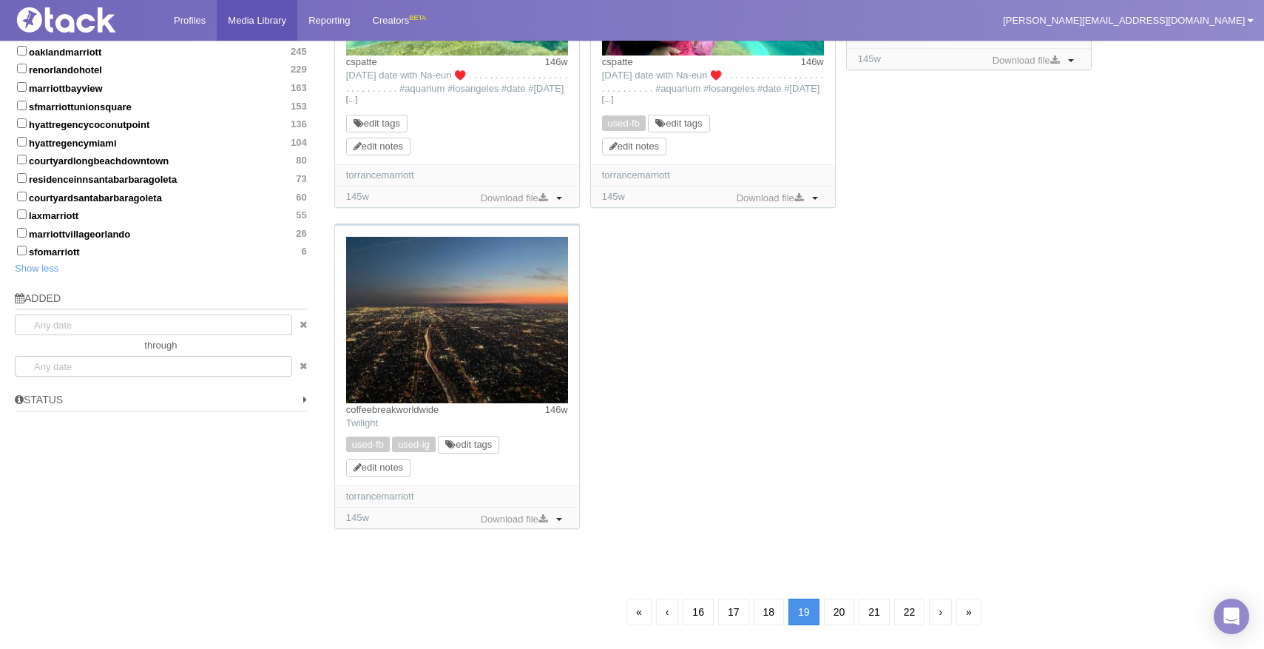
scroll to position [1418, 0]
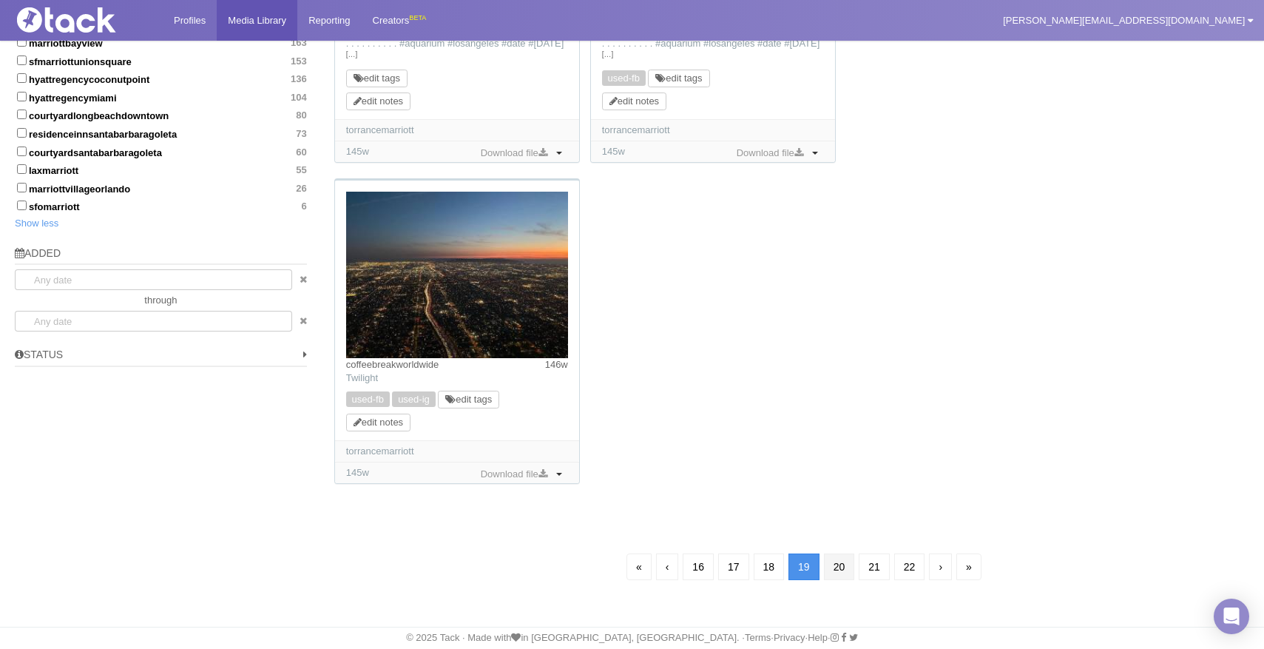
click at [842, 572] on link "20" at bounding box center [839, 566] width 31 height 27
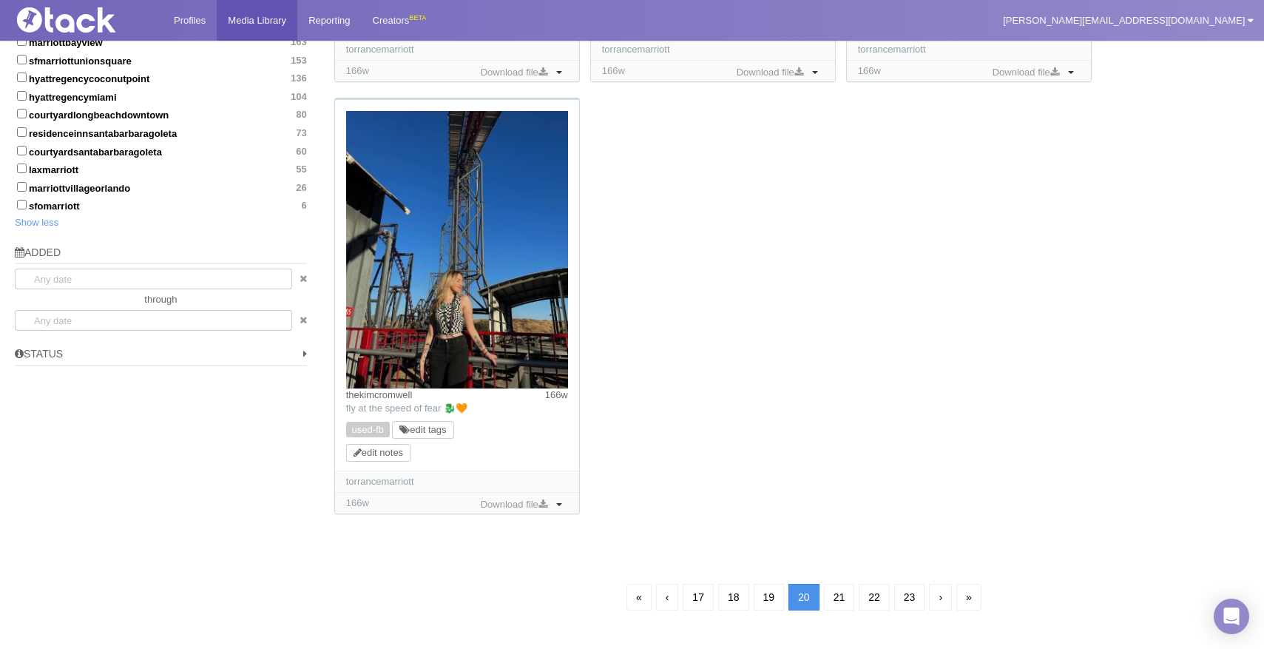
scroll to position [1449, 0]
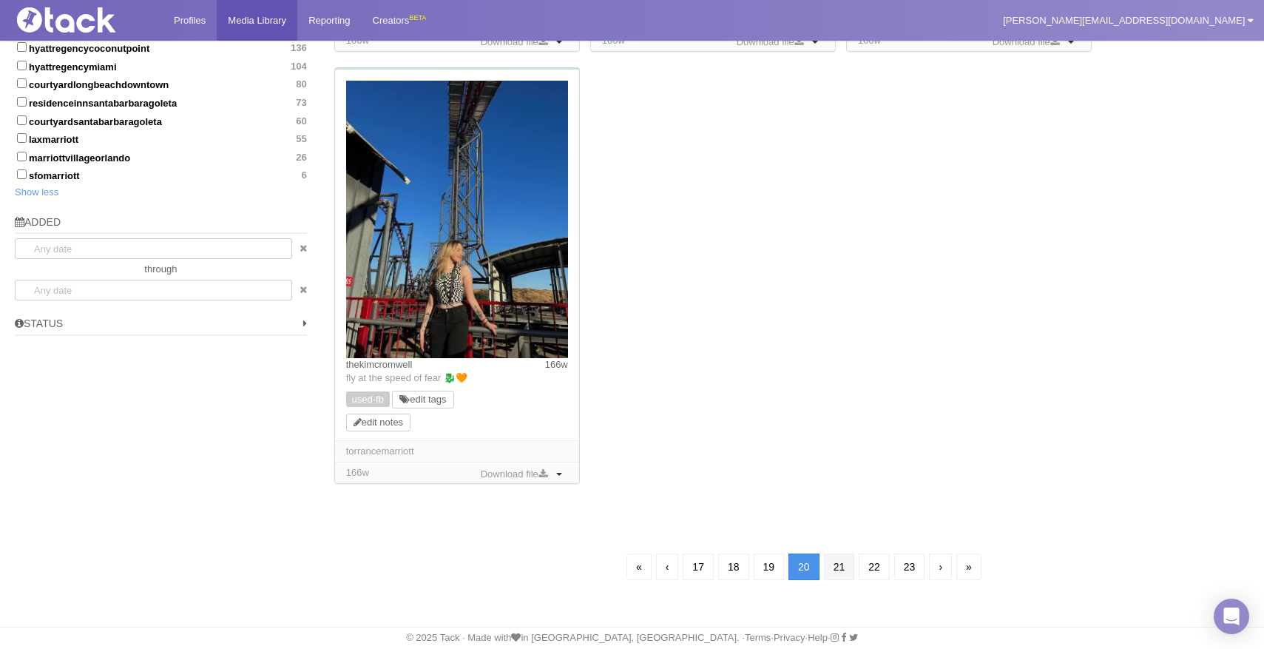
click at [834, 570] on link "21" at bounding box center [839, 566] width 31 height 27
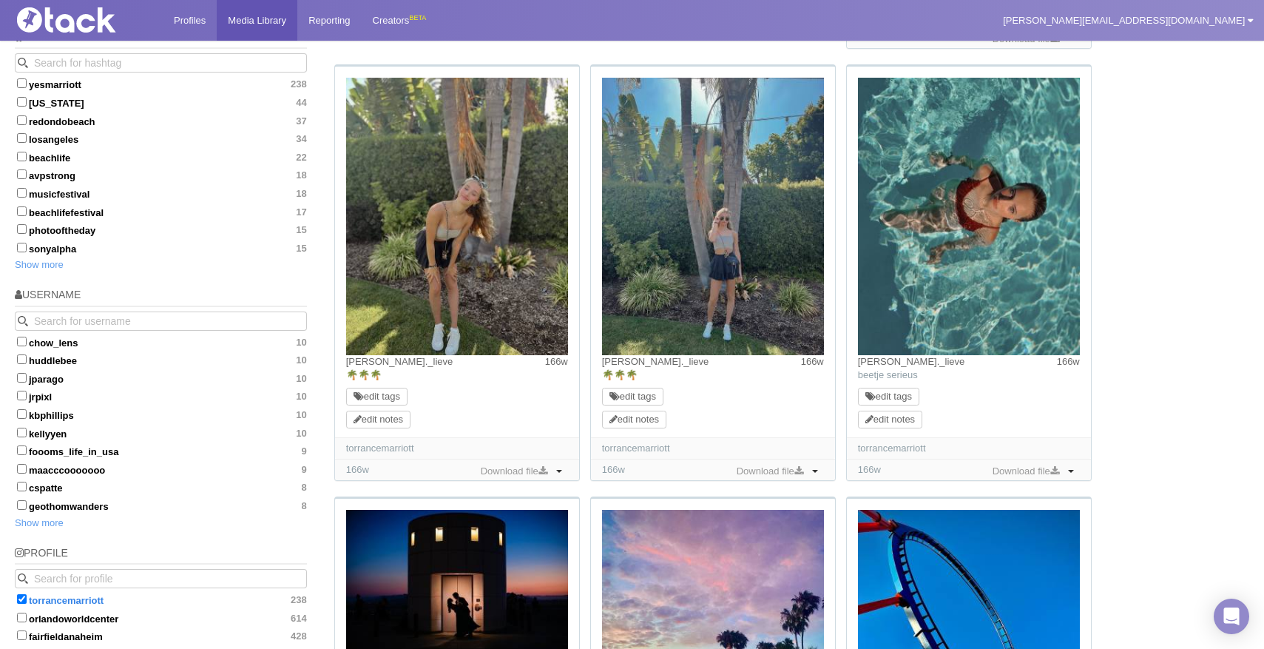
scroll to position [581, 0]
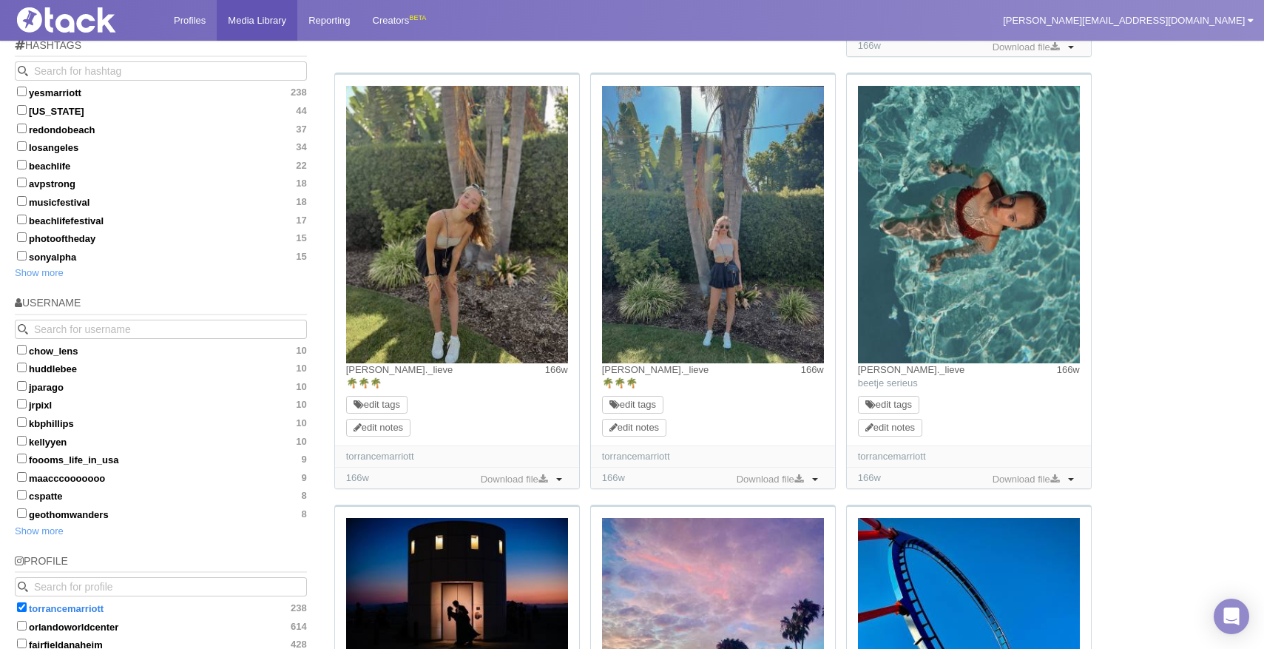
click at [1066, 368] on time "166w" at bounding box center [1068, 369] width 23 height 13
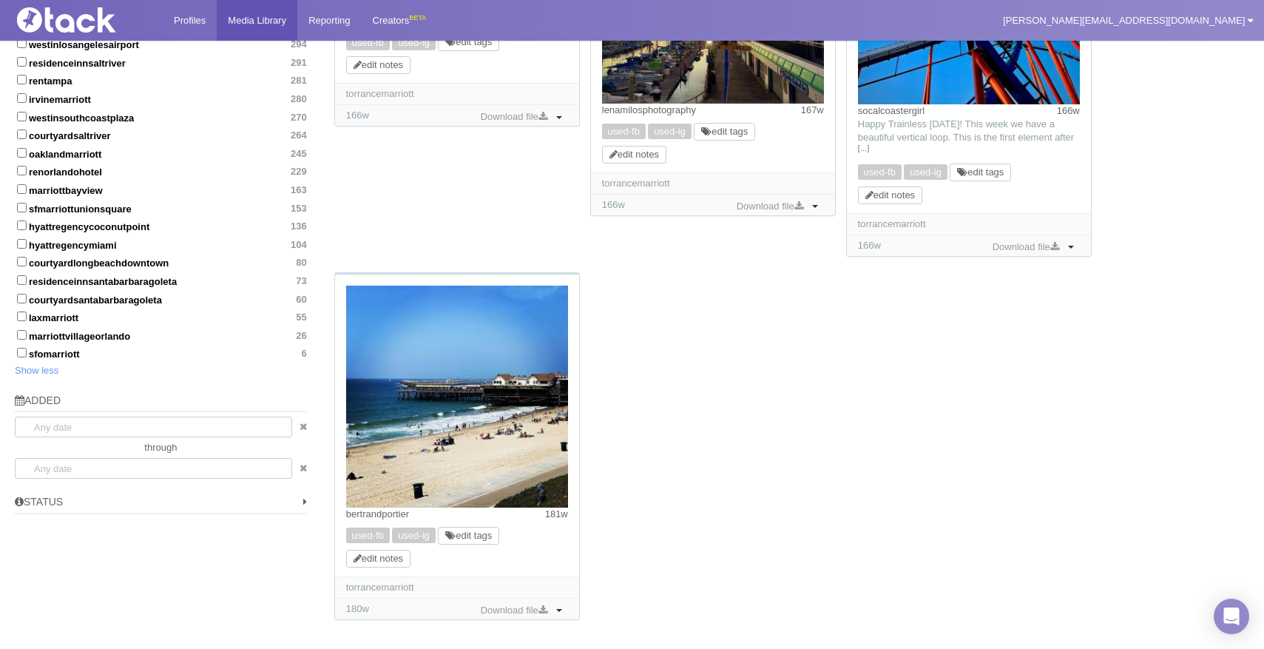
scroll to position [1407, 0]
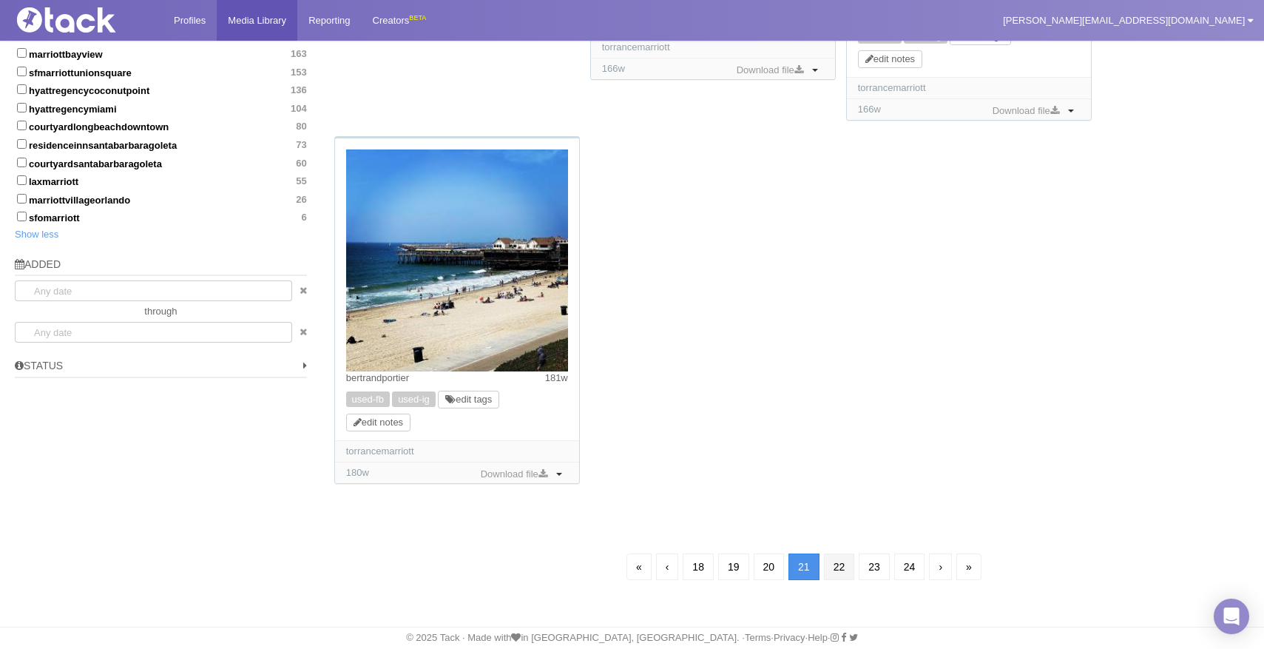
click at [841, 564] on link "22" at bounding box center [839, 566] width 31 height 27
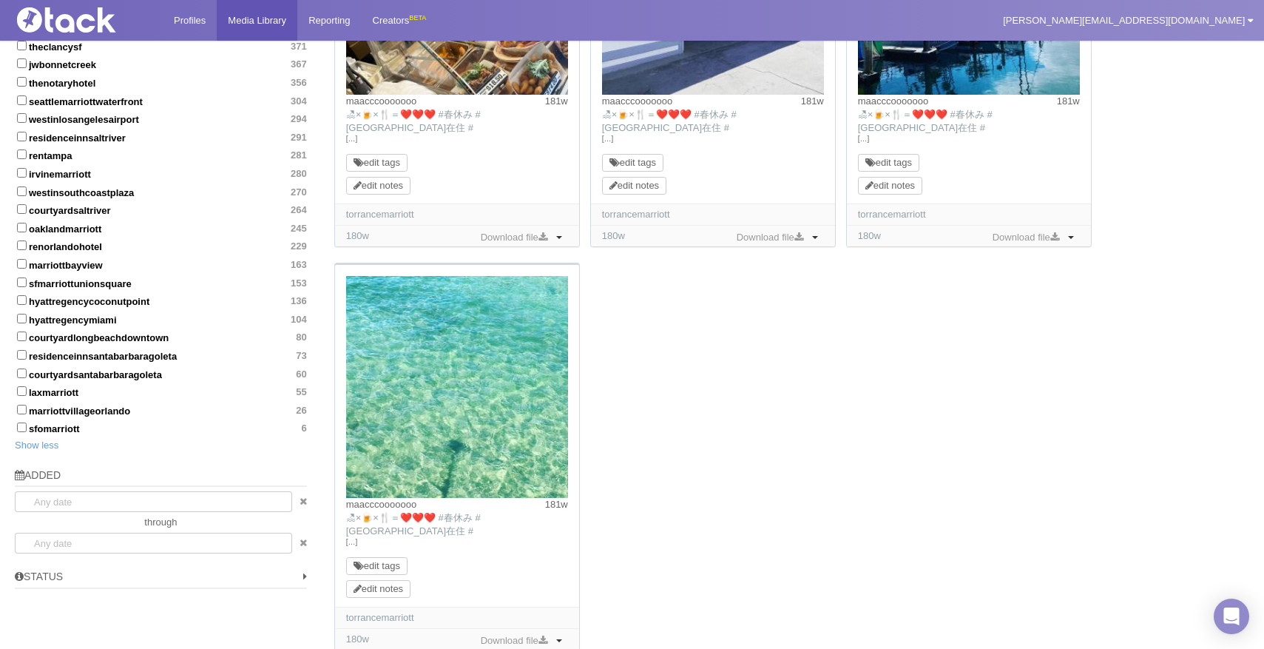
scroll to position [1363, 0]
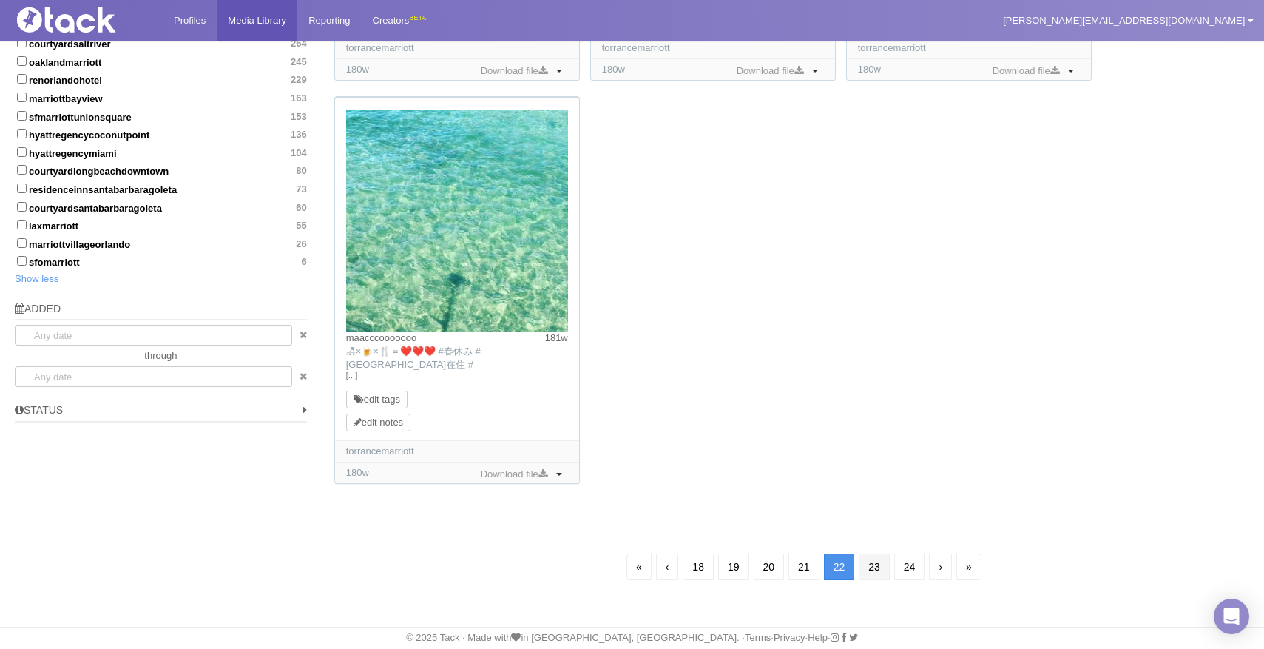
click at [882, 578] on link "23" at bounding box center [874, 566] width 31 height 27
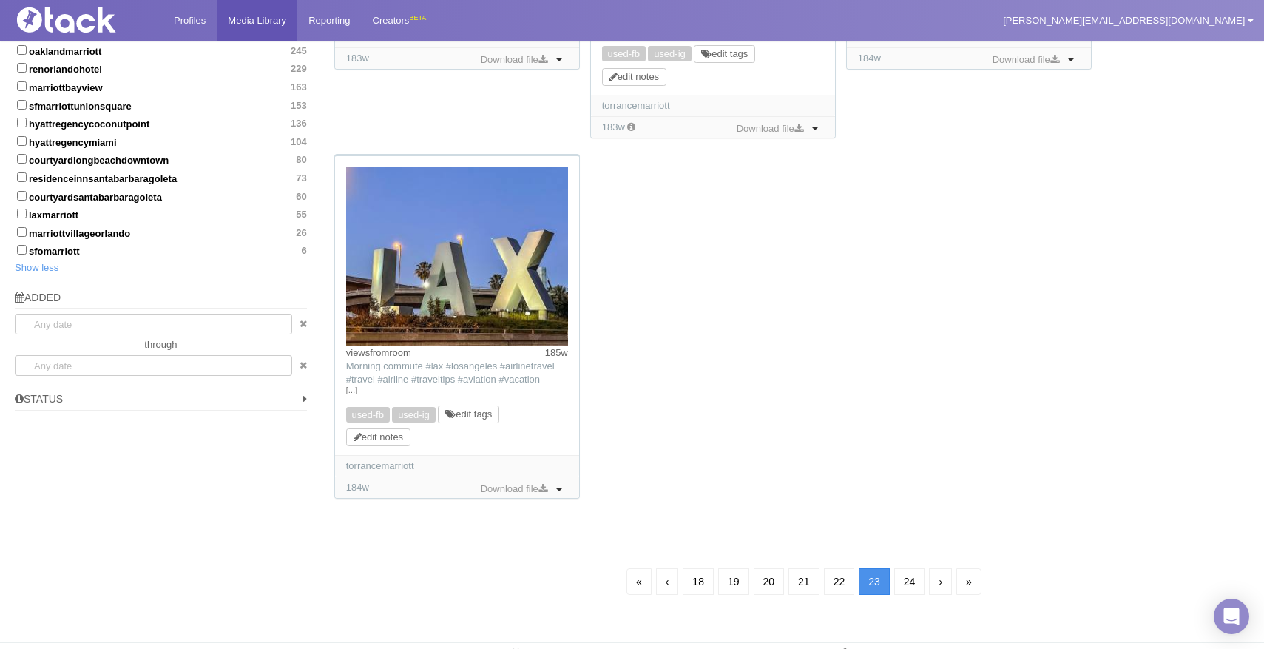
scroll to position [1390, 0]
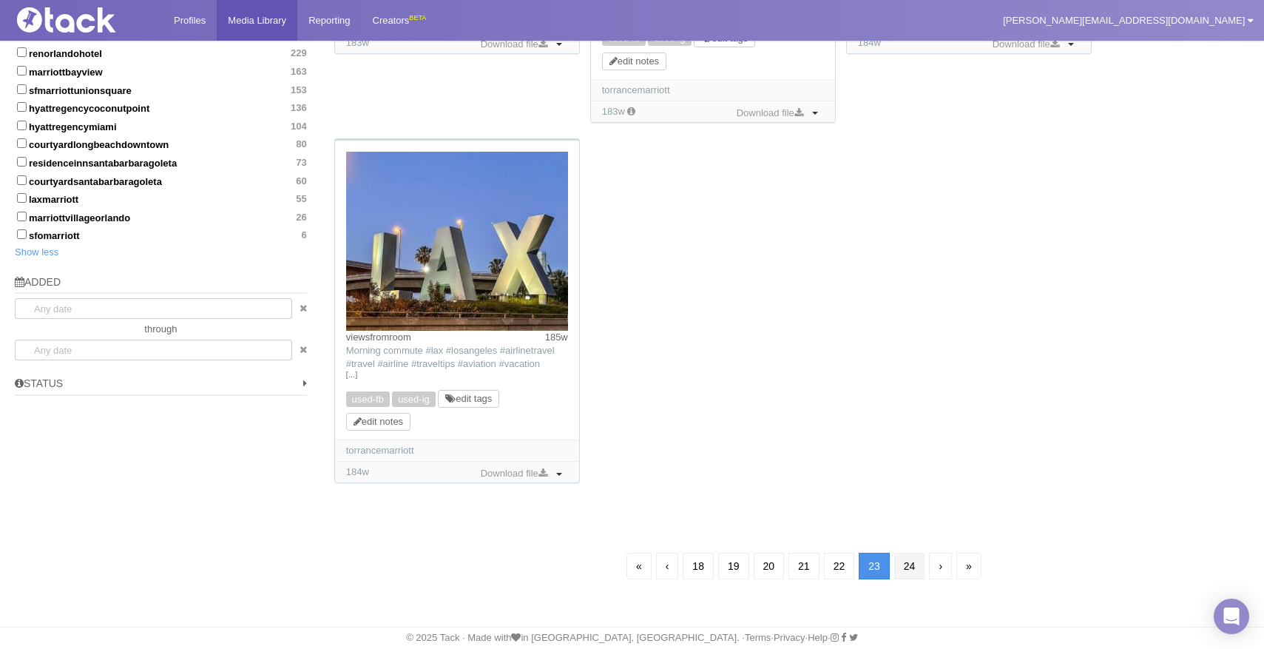
click at [907, 574] on link "24" at bounding box center [909, 565] width 31 height 27
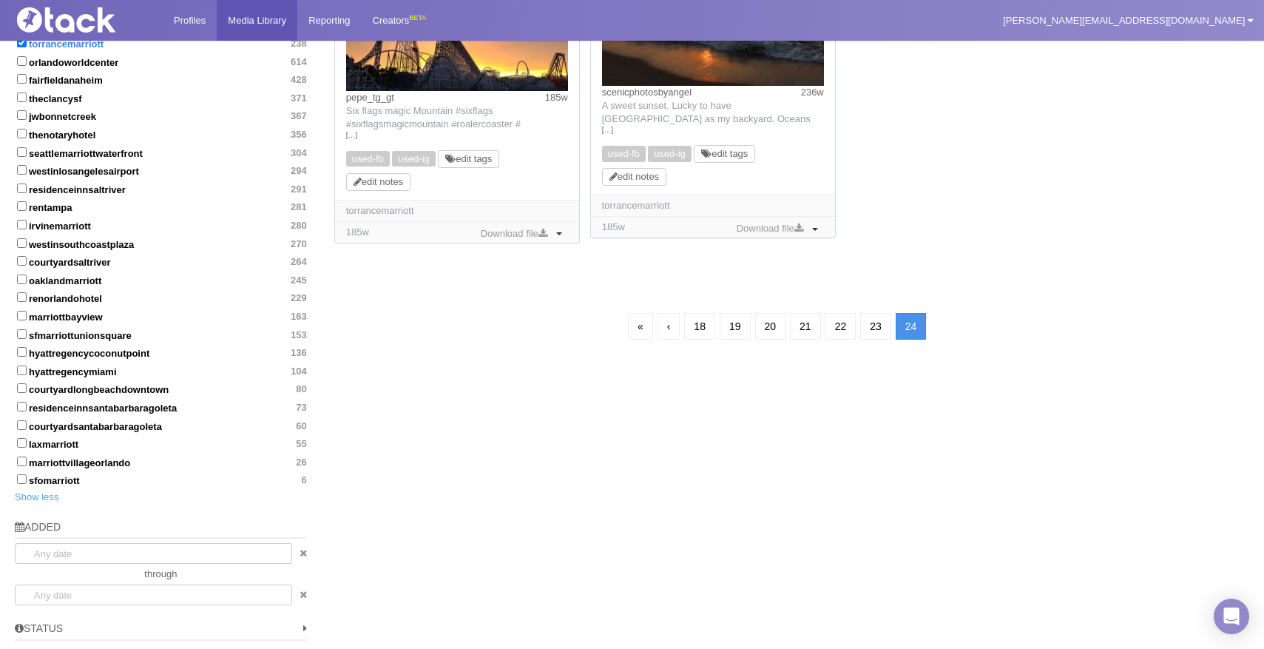
scroll to position [1188, 0]
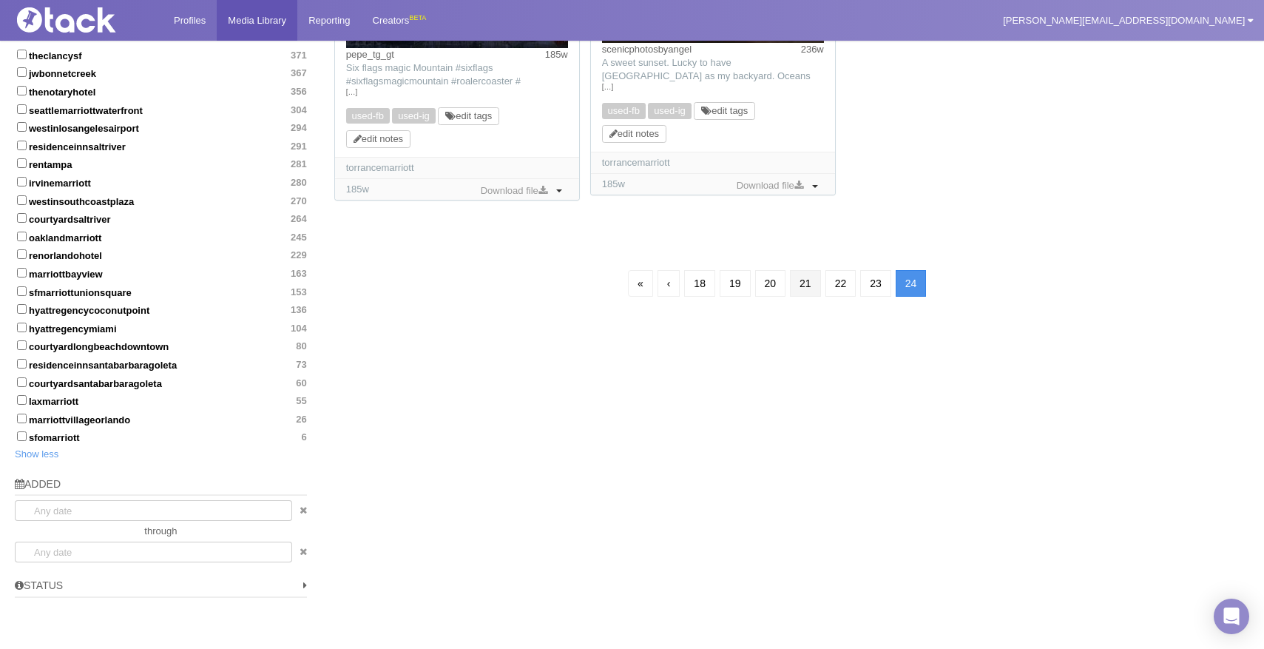
click at [810, 288] on link "21" at bounding box center [805, 283] width 31 height 27
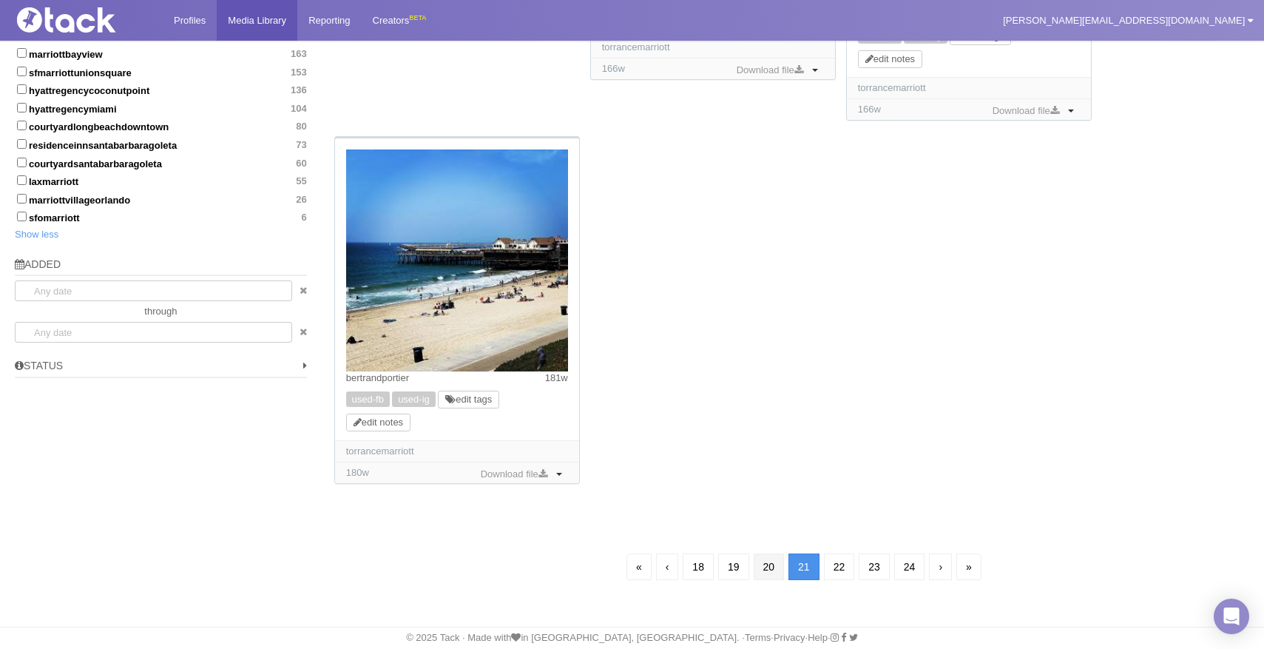
click at [768, 572] on link "20" at bounding box center [769, 566] width 31 height 27
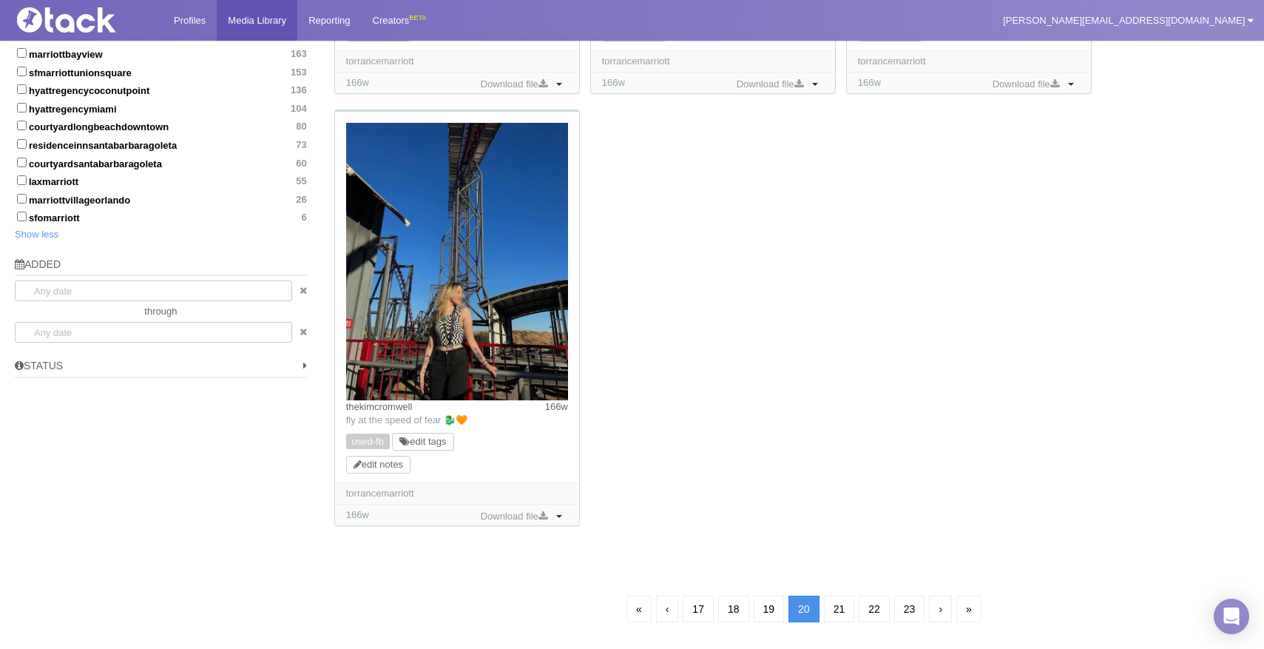
scroll to position [106, 0]
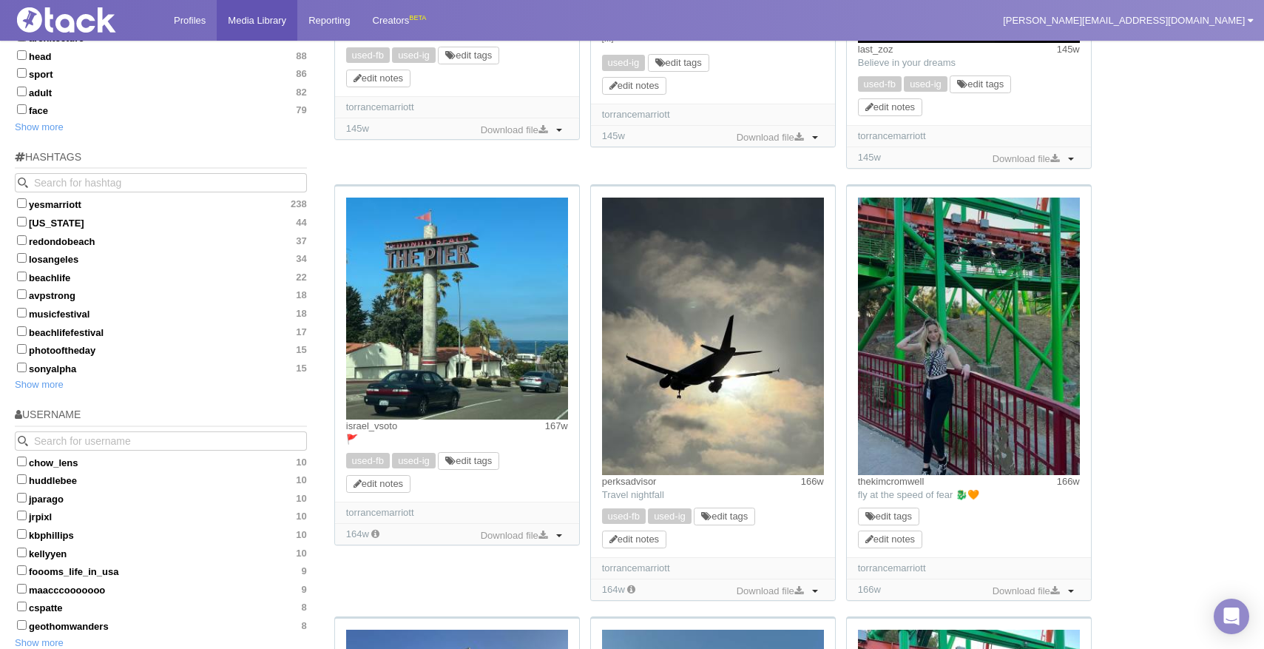
scroll to position [770, 0]
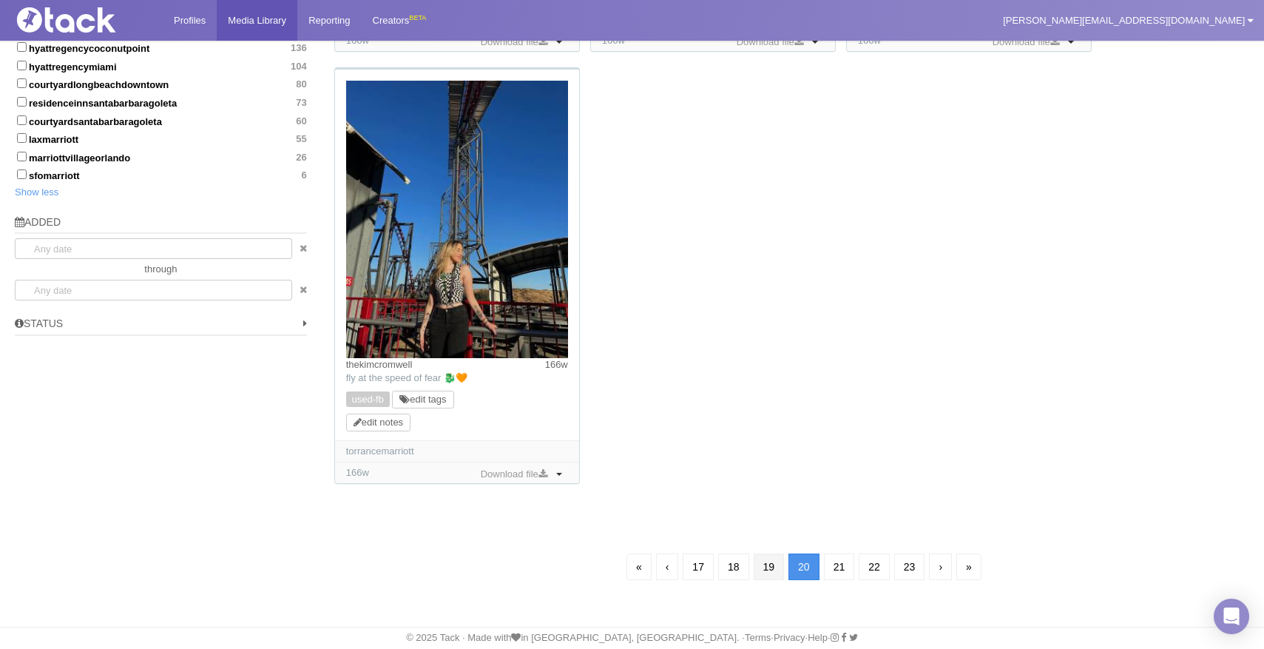
click at [766, 573] on link "19" at bounding box center [769, 566] width 31 height 27
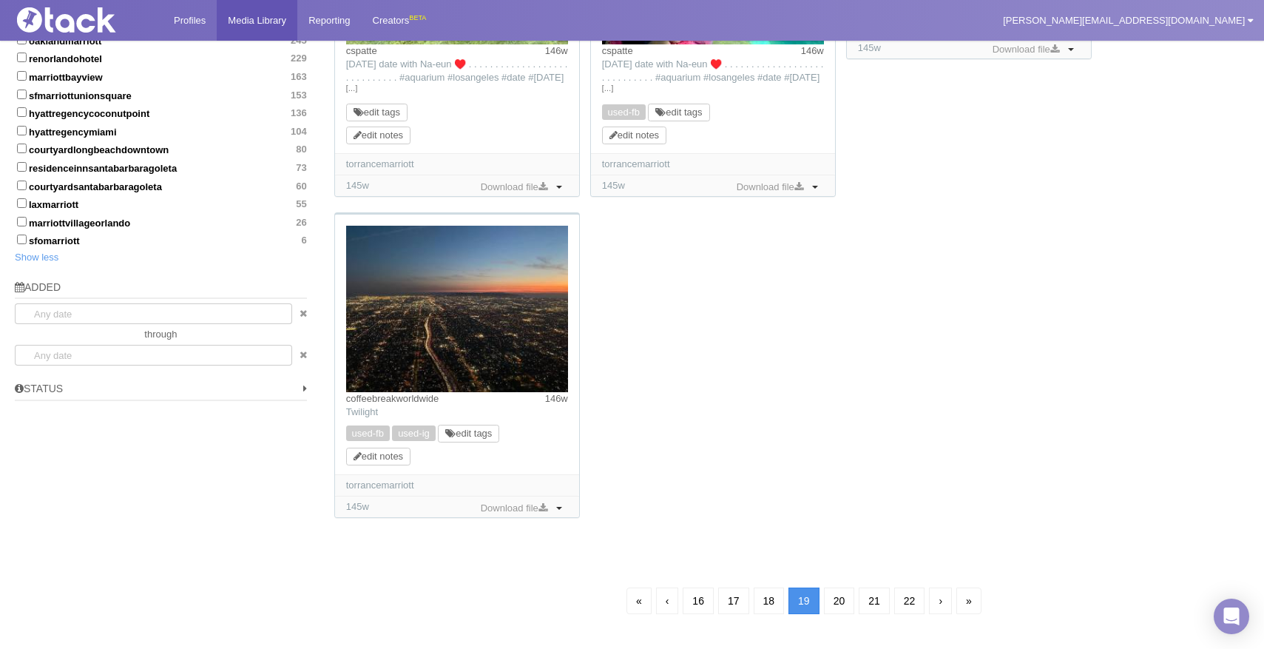
scroll to position [1418, 0]
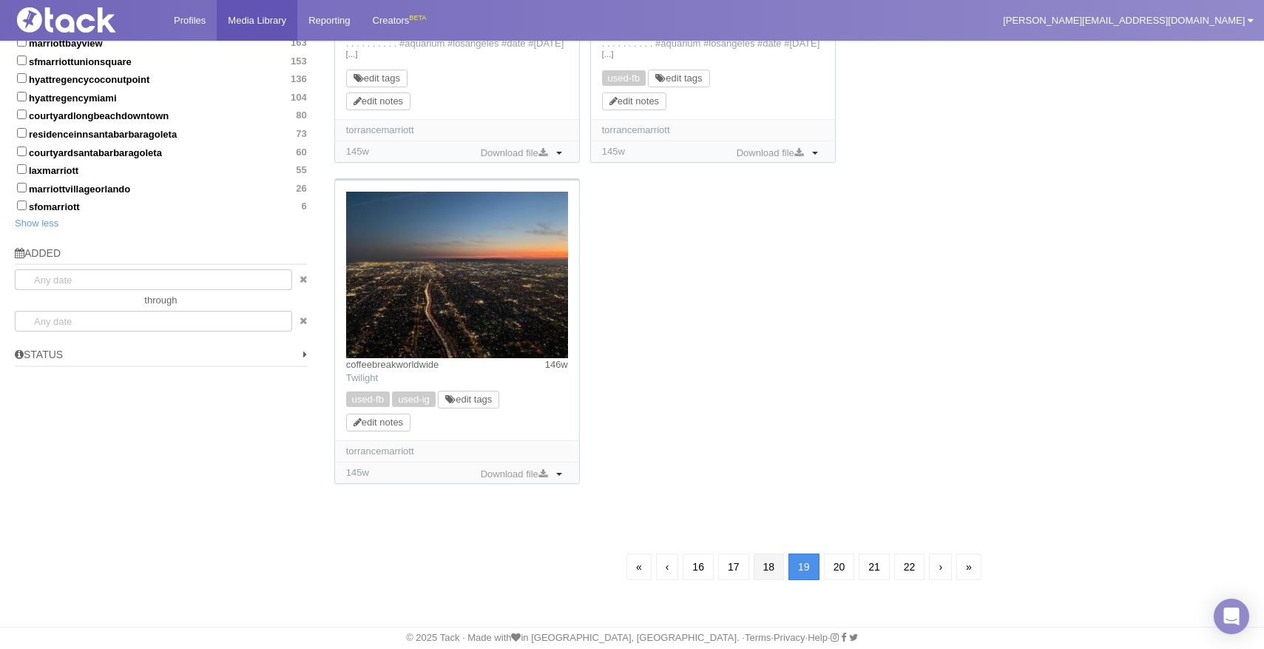
click at [765, 569] on link "18" at bounding box center [769, 566] width 31 height 27
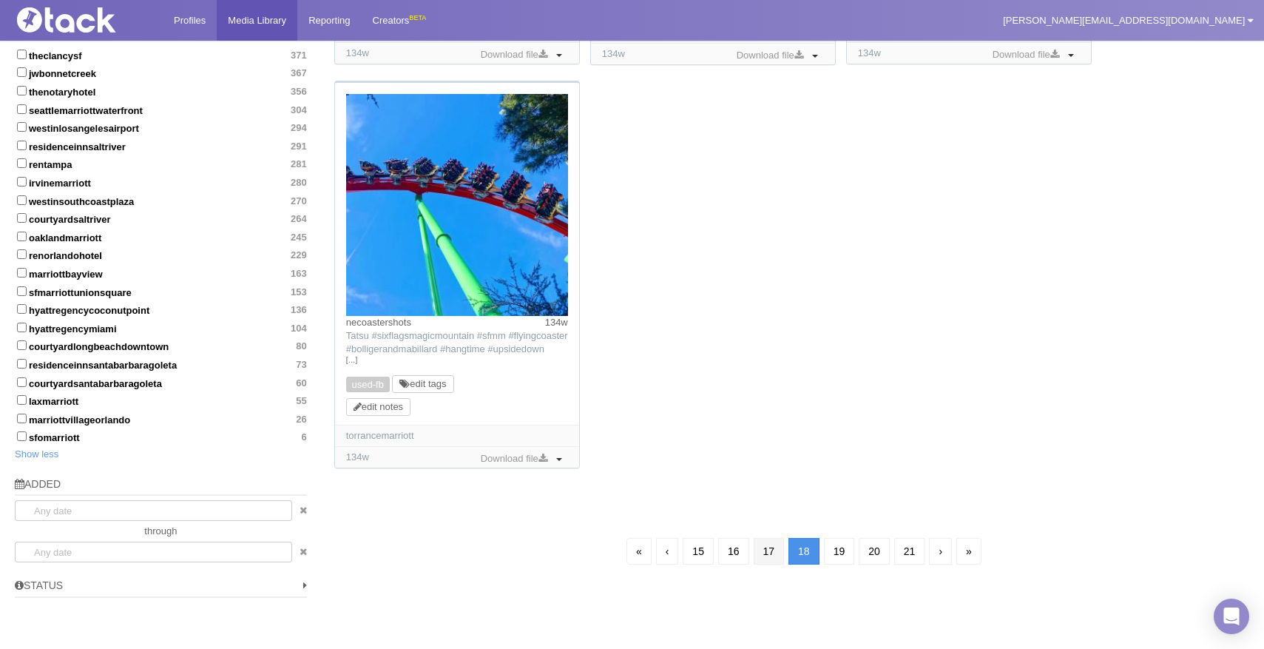
click at [765, 555] on link "17" at bounding box center [769, 551] width 31 height 27
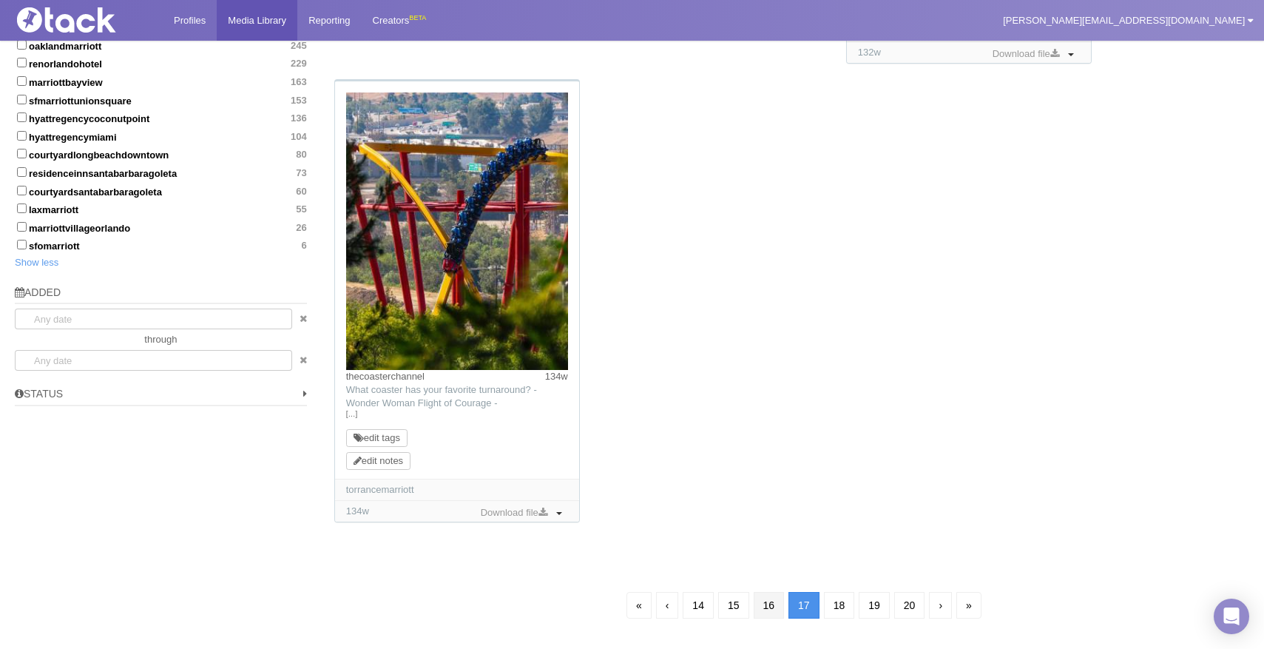
click at [765, 595] on link "16" at bounding box center [769, 605] width 31 height 27
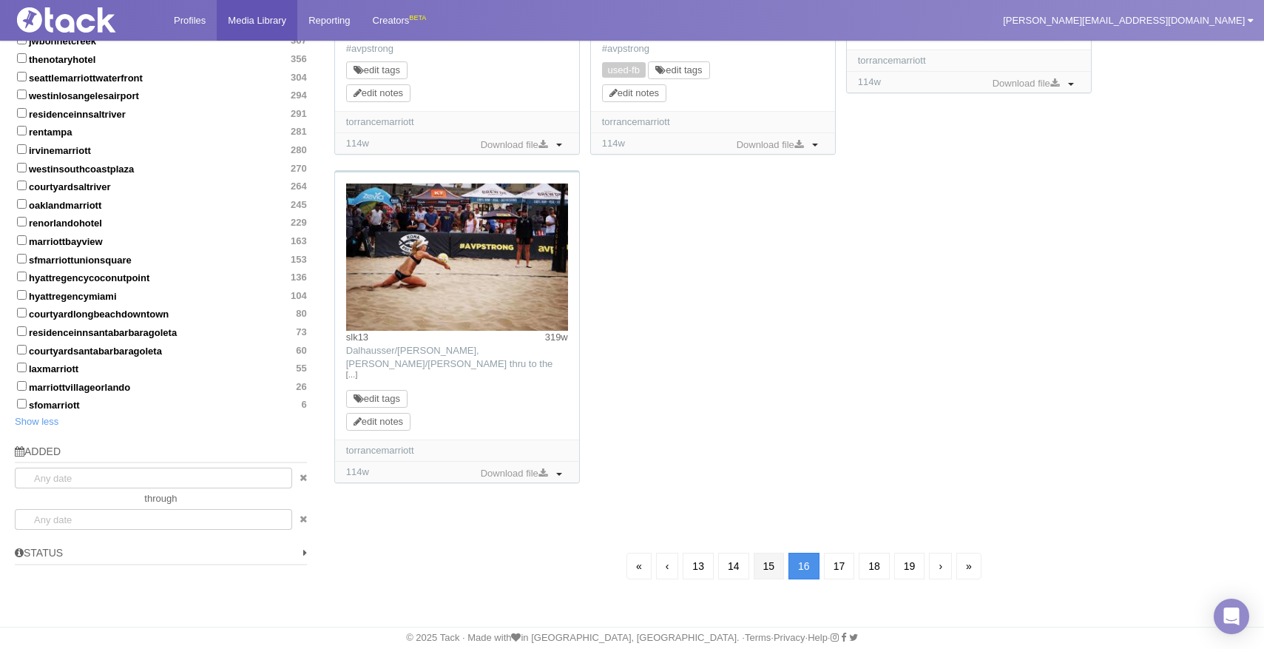
click at [769, 572] on link "15" at bounding box center [769, 565] width 31 height 27
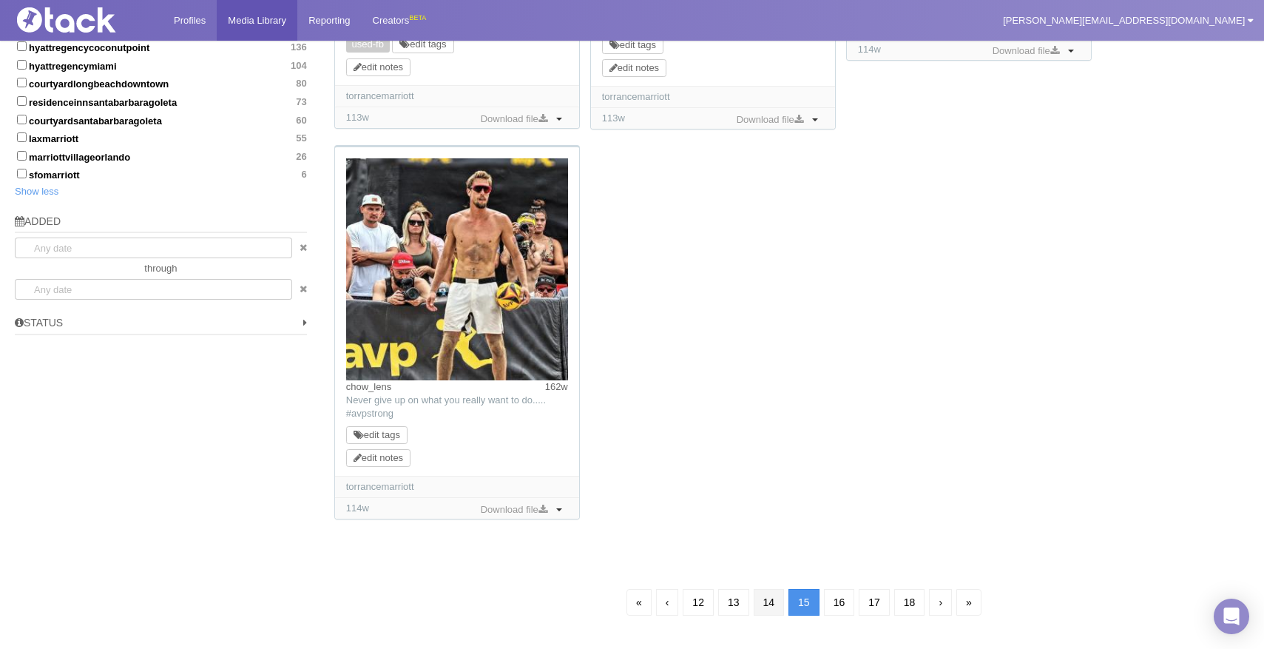
click at [767, 609] on link "14" at bounding box center [769, 602] width 31 height 27
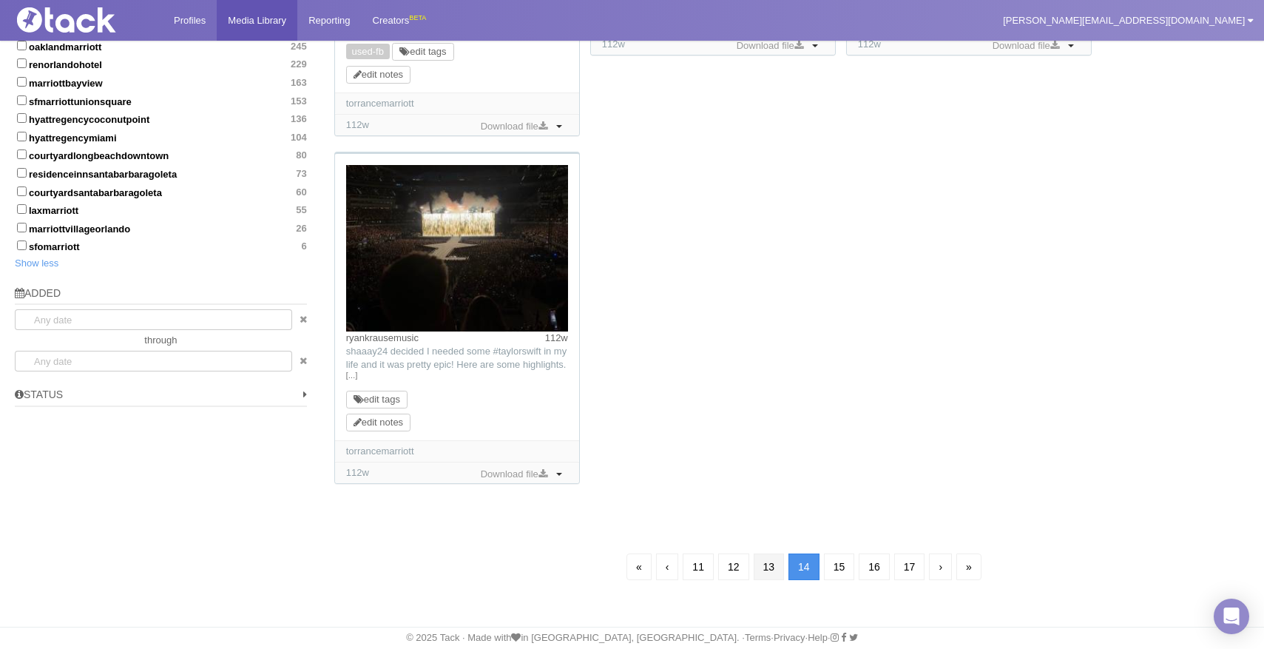
click at [765, 578] on link "13" at bounding box center [769, 566] width 31 height 27
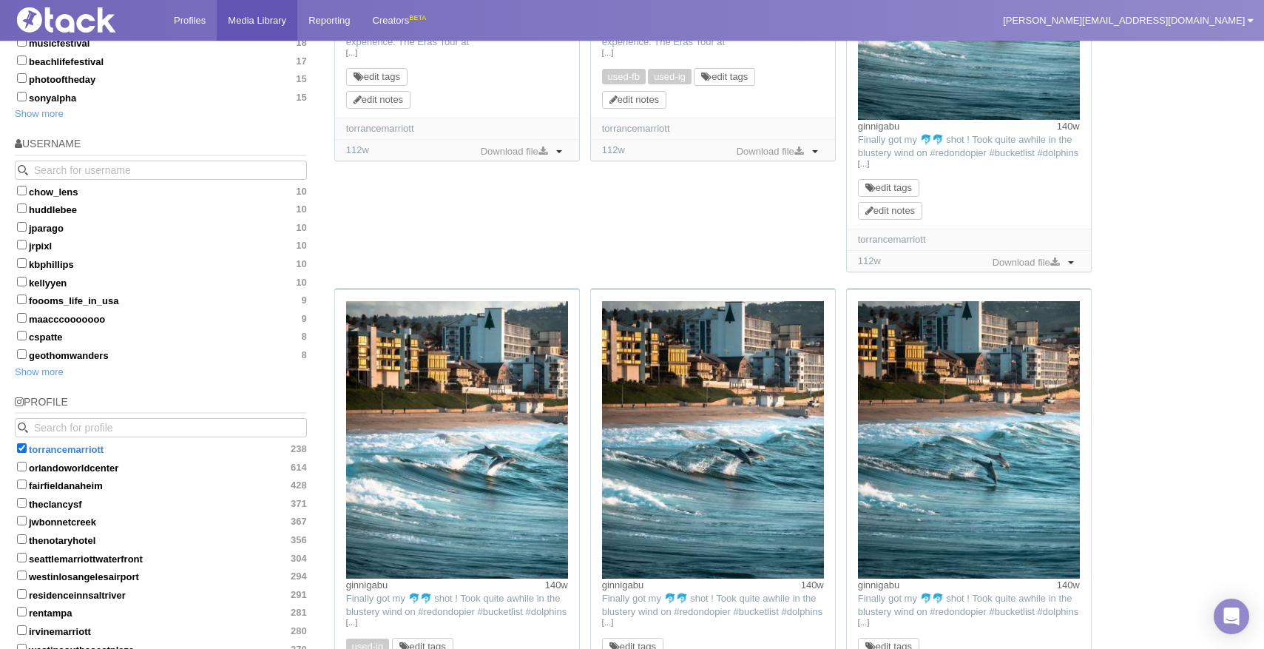
scroll to position [1132, 0]
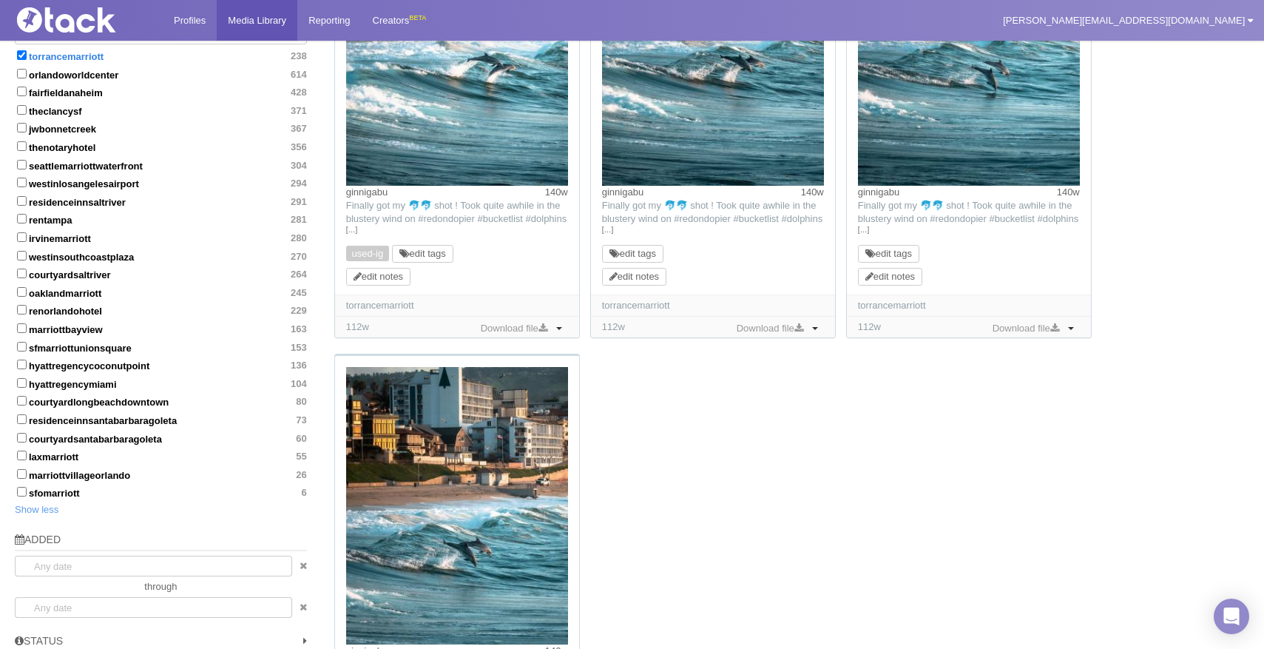
click at [812, 195] on time "140w" at bounding box center [812, 192] width 23 height 13
drag, startPoint x: 654, startPoint y: 195, endPoint x: 600, endPoint y: 194, distance: 54.7
click at [600, 194] on div "ginnigabu 140w TikTok: Finally got my 🐬🐬 shot ! Took quite awhile in the bluste…" at bounding box center [713, 95] width 244 height 397
copy link "ginnigabu"
